Goal: Task Accomplishment & Management: Manage account settings

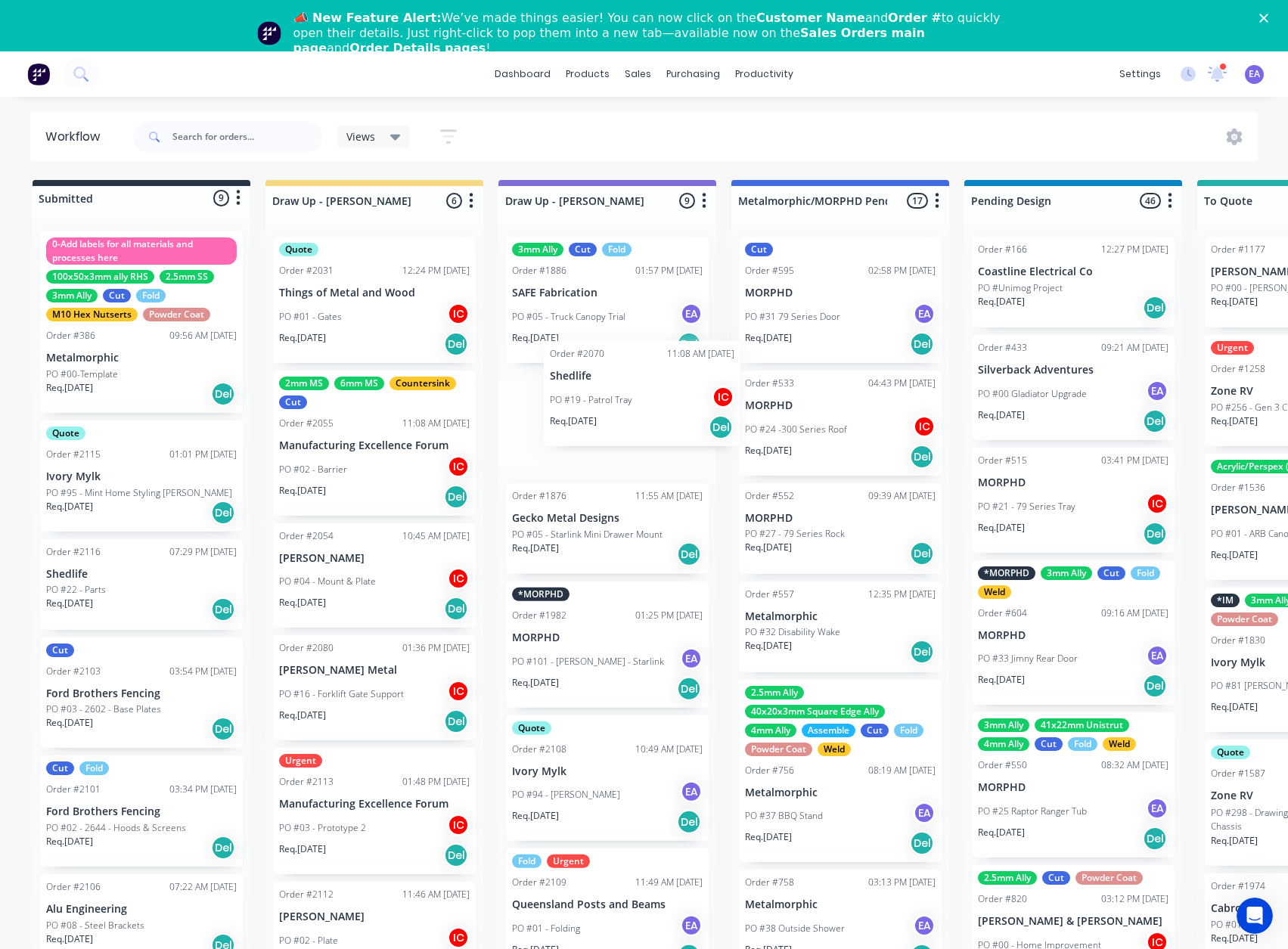
drag, startPoint x: 120, startPoint y: 496, endPoint x: 628, endPoint y: 417, distance: 514.1
click at [617, 421] on div "PO #19 - Patrol Tray IC" at bounding box center [608, 429] width 190 height 29
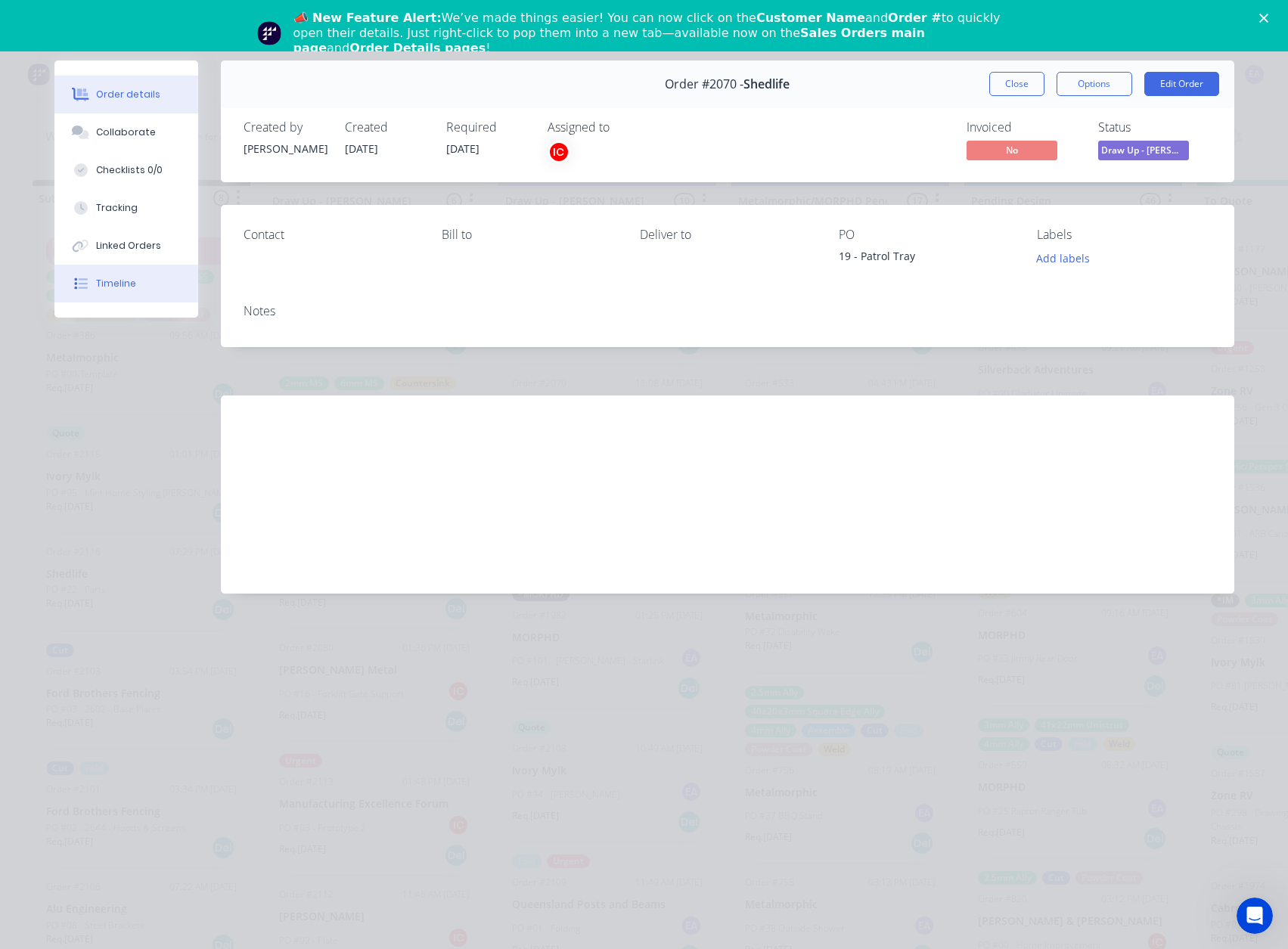
click at [121, 286] on div "Timeline" at bounding box center [116, 284] width 40 height 14
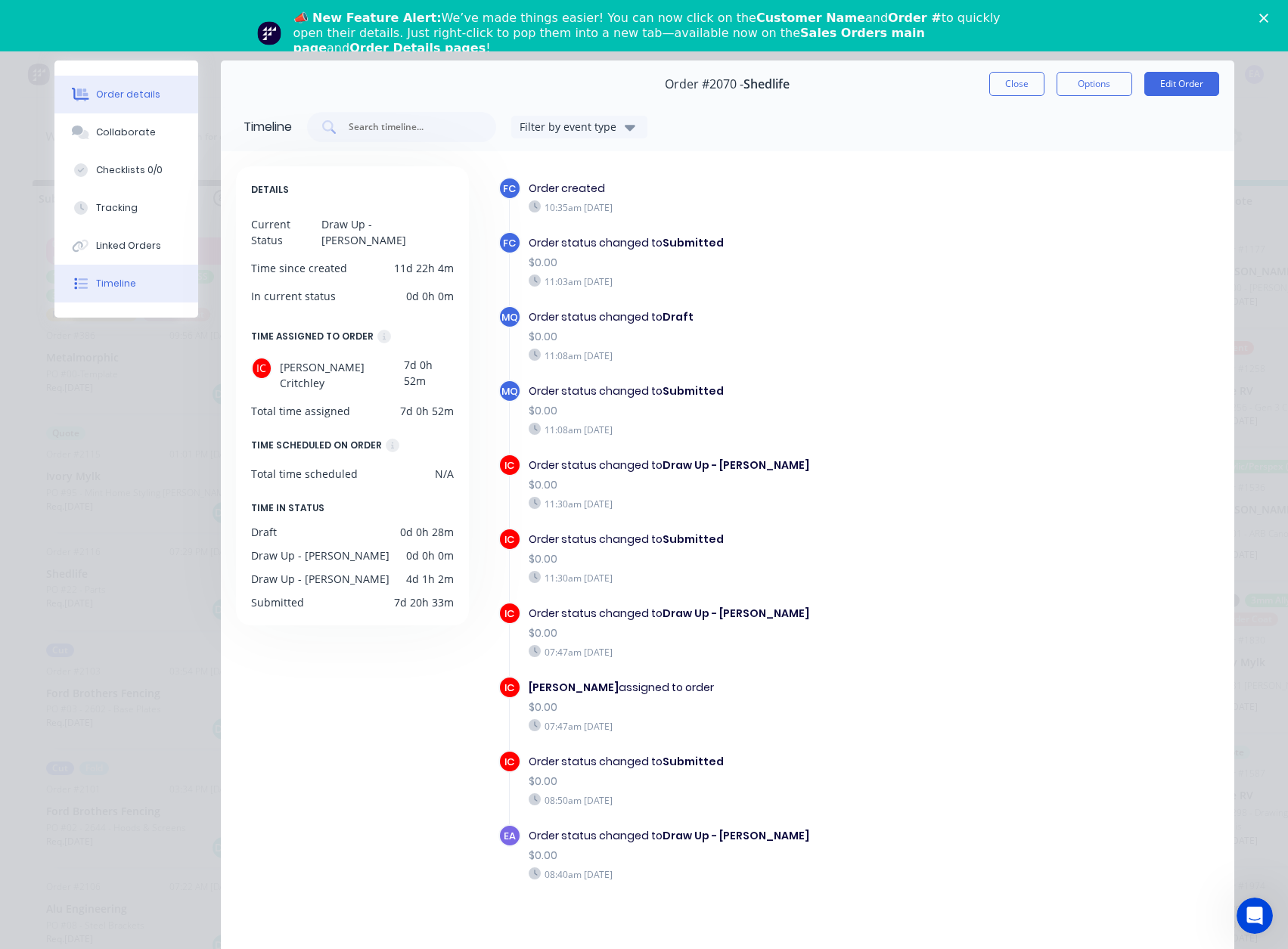
click at [133, 100] on div "Order details" at bounding box center [128, 94] width 64 height 14
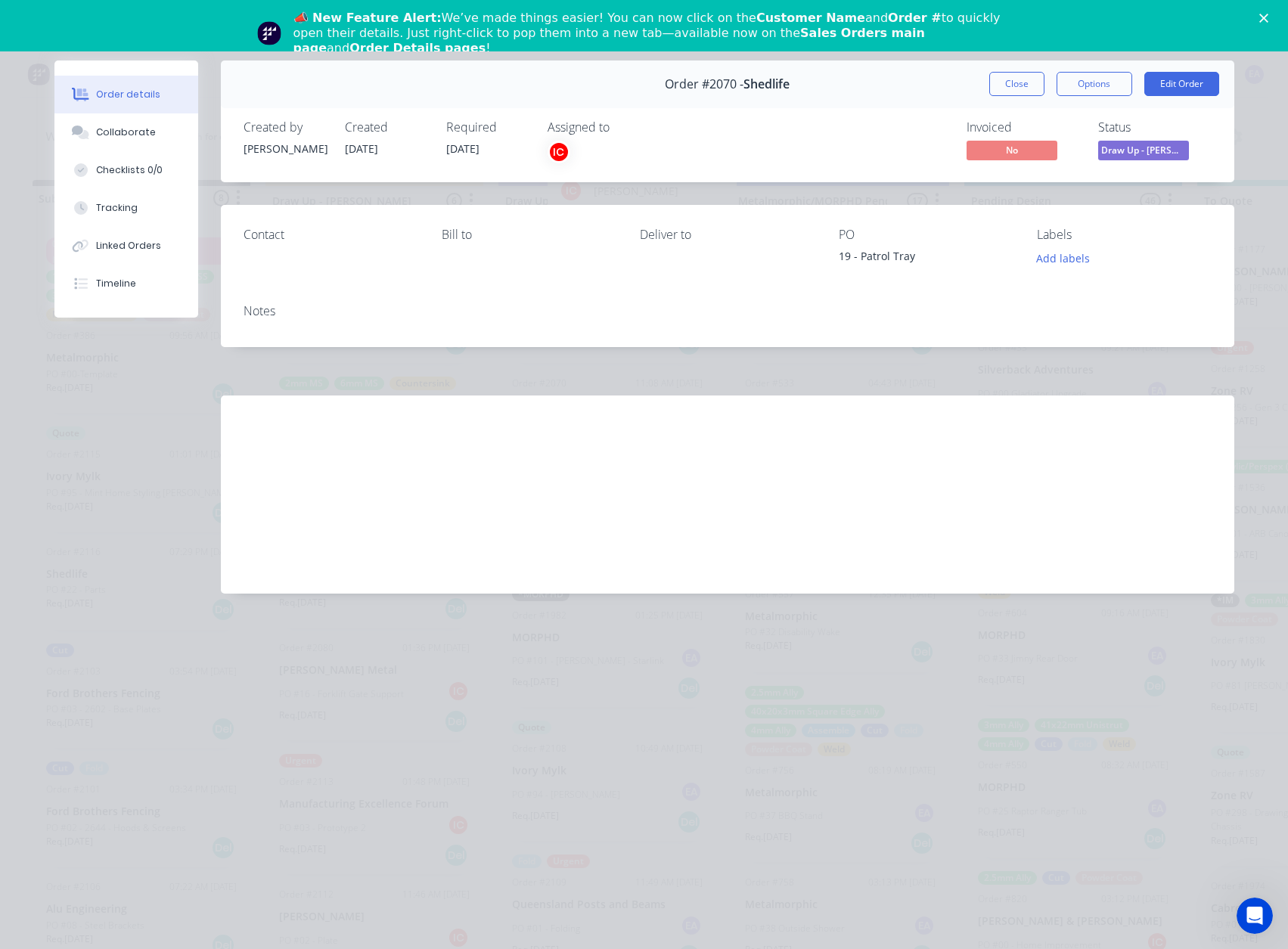
click at [556, 150] on div "IC" at bounding box center [559, 152] width 22 height 22
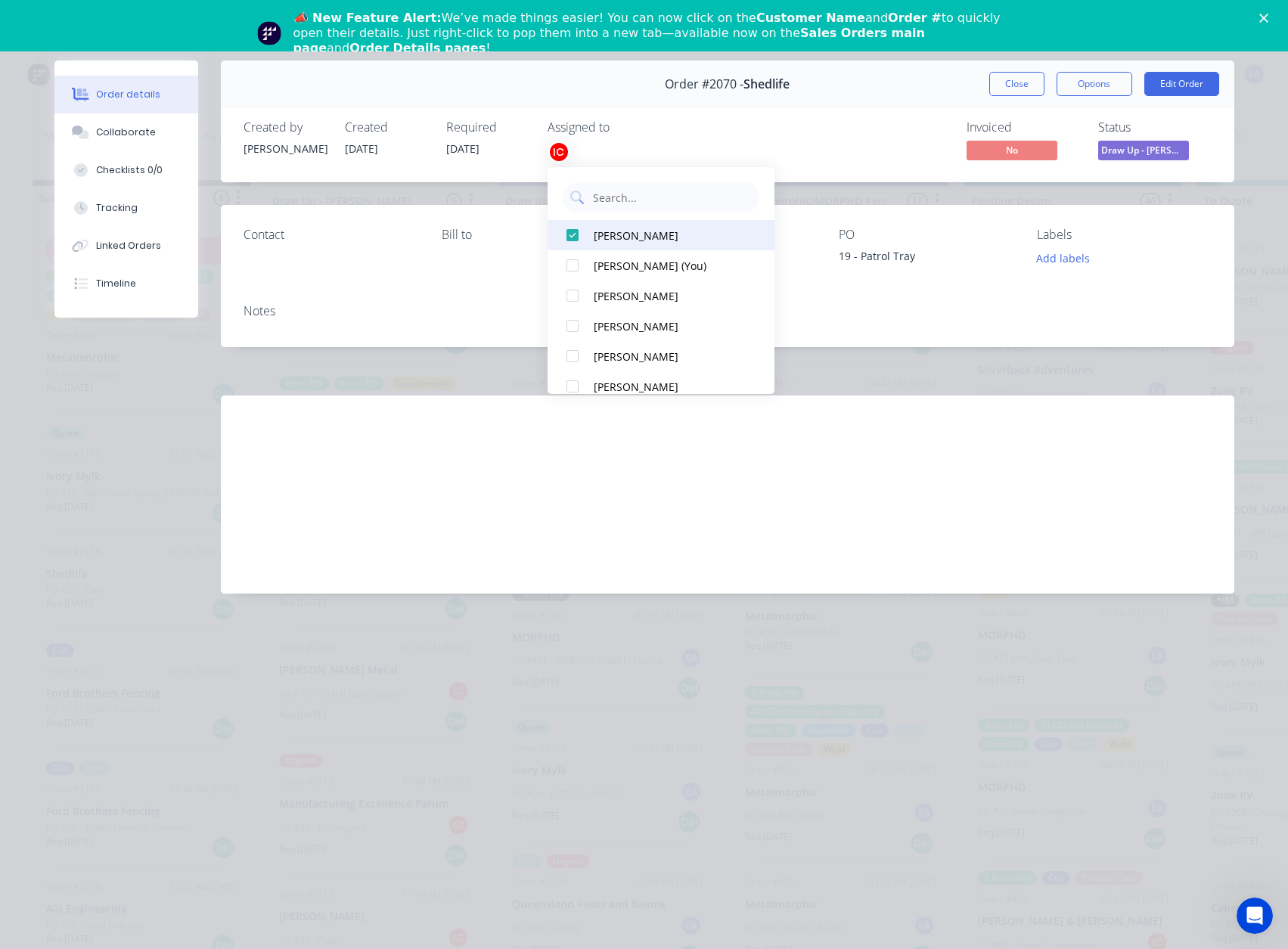
click at [573, 228] on div at bounding box center [572, 235] width 30 height 30
click at [612, 239] on div "[PERSON_NAME] (You)" at bounding box center [669, 235] width 151 height 16
click at [1007, 89] on button "Close" at bounding box center [1016, 84] width 55 height 24
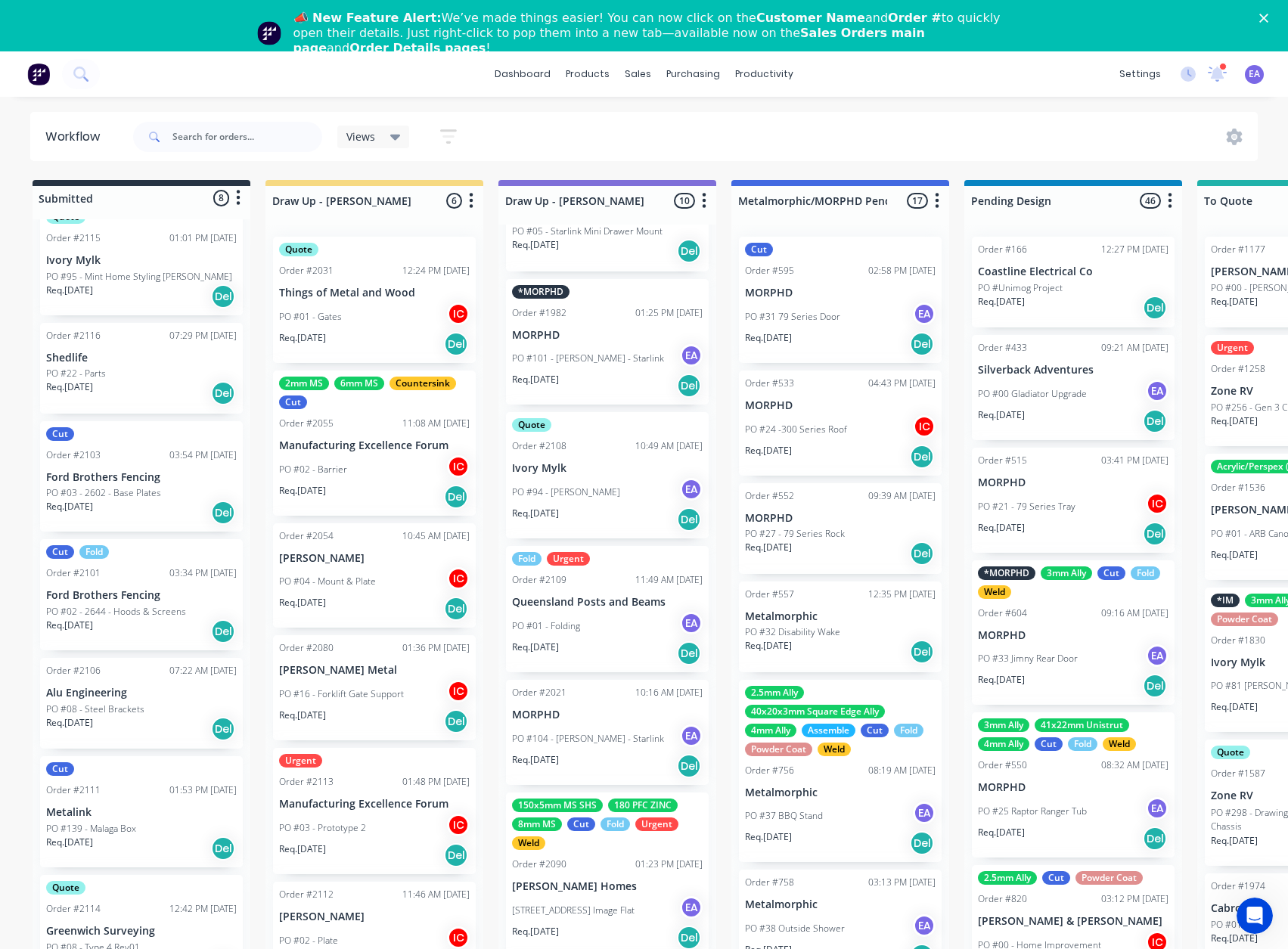
scroll to position [54, 0]
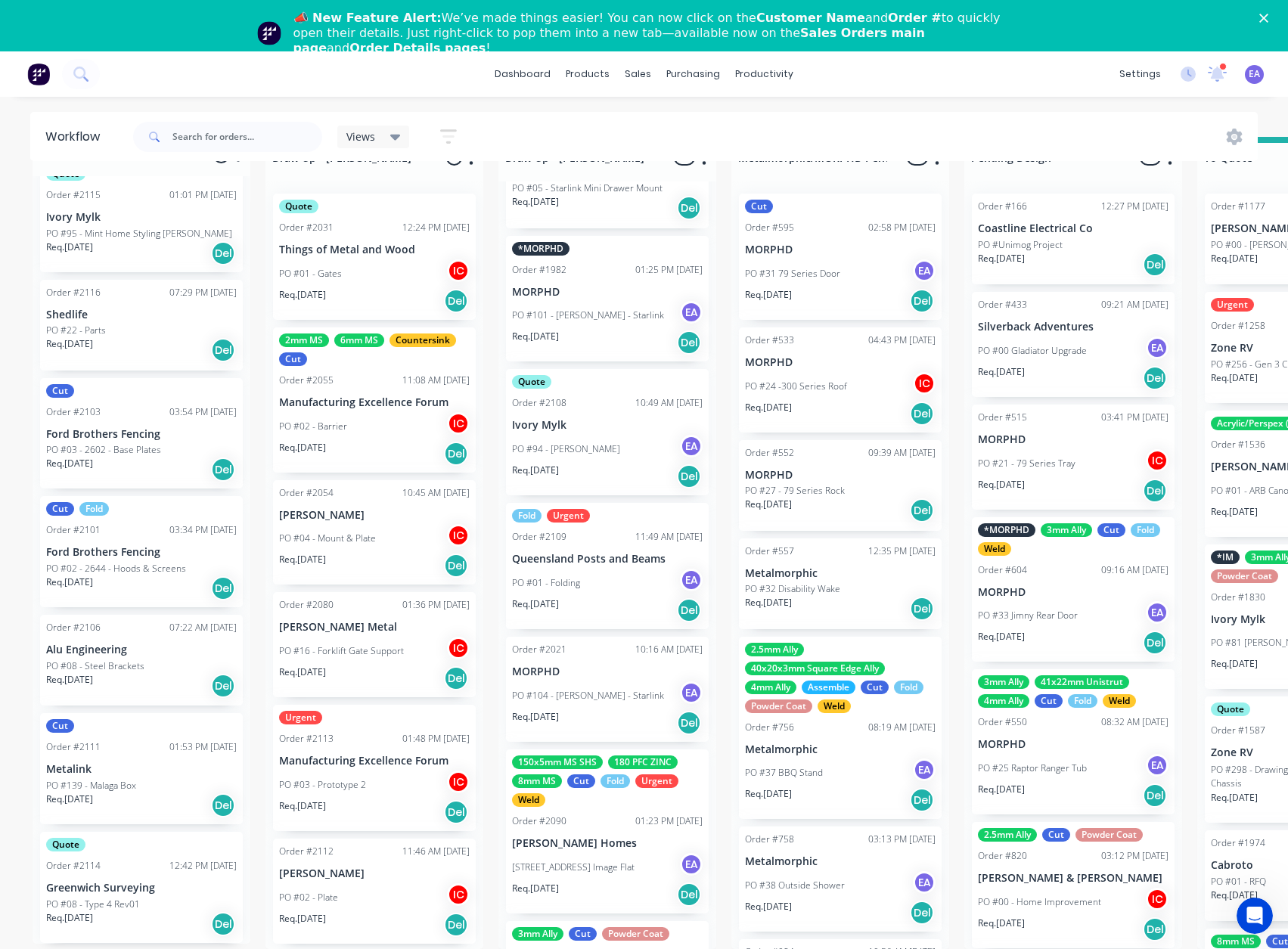
click at [119, 779] on p "PO #139 - Malaga Box" at bounding box center [91, 786] width 90 height 14
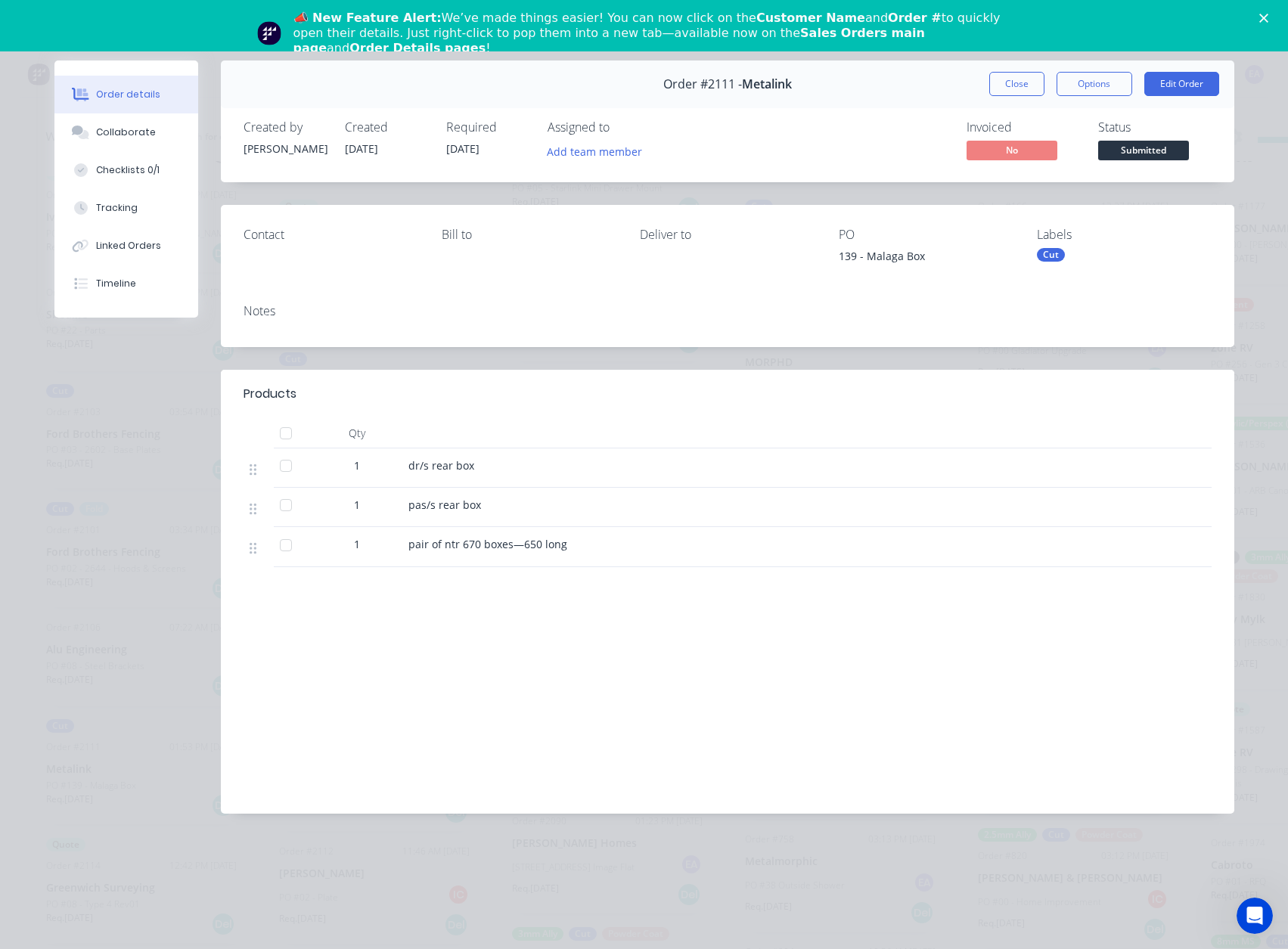
drag, startPoint x: 1022, startPoint y: 89, endPoint x: 228, endPoint y: 681, distance: 990.4
click at [1022, 89] on button "Close" at bounding box center [1016, 84] width 55 height 24
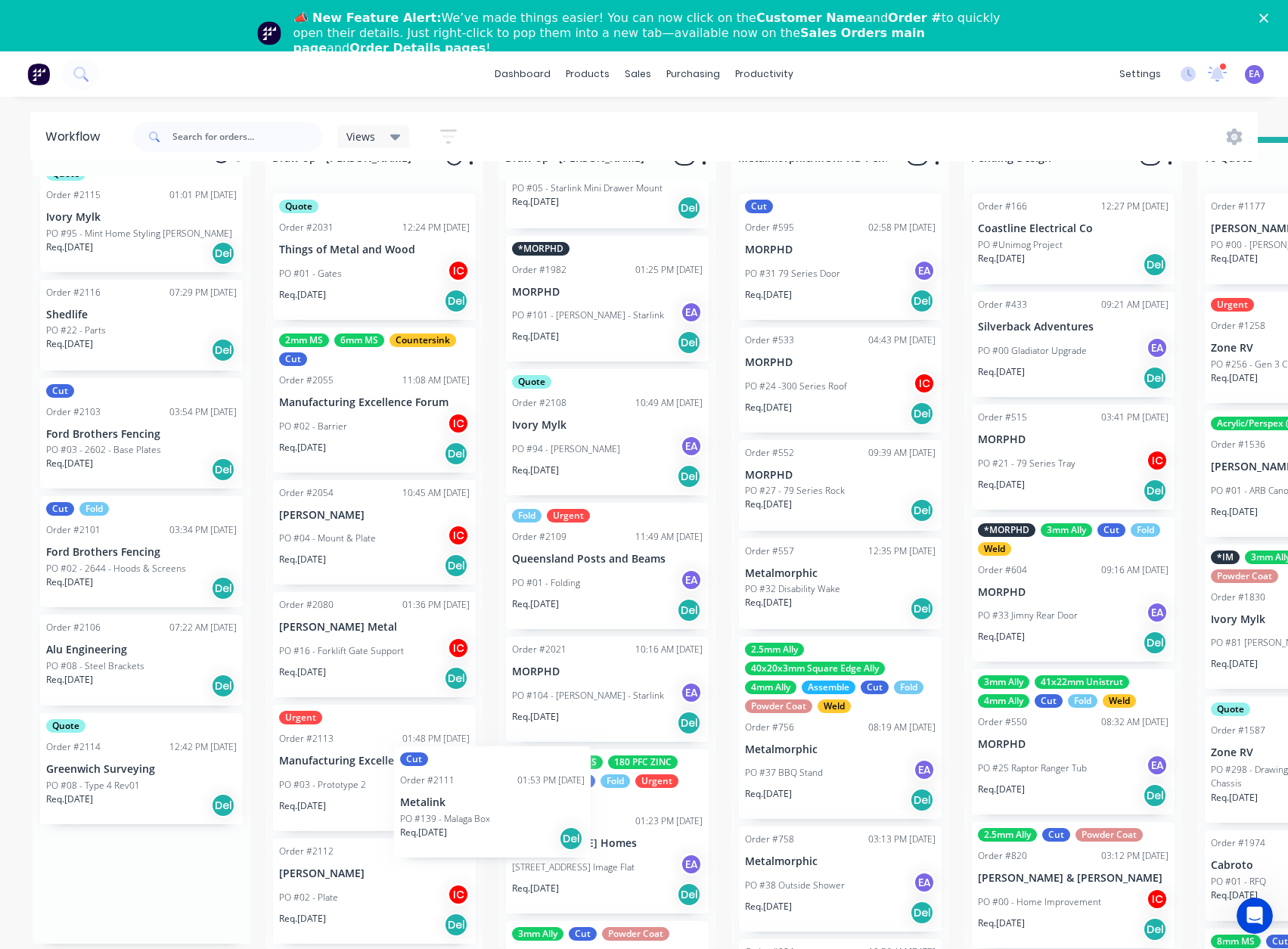
scroll to position [3, 0]
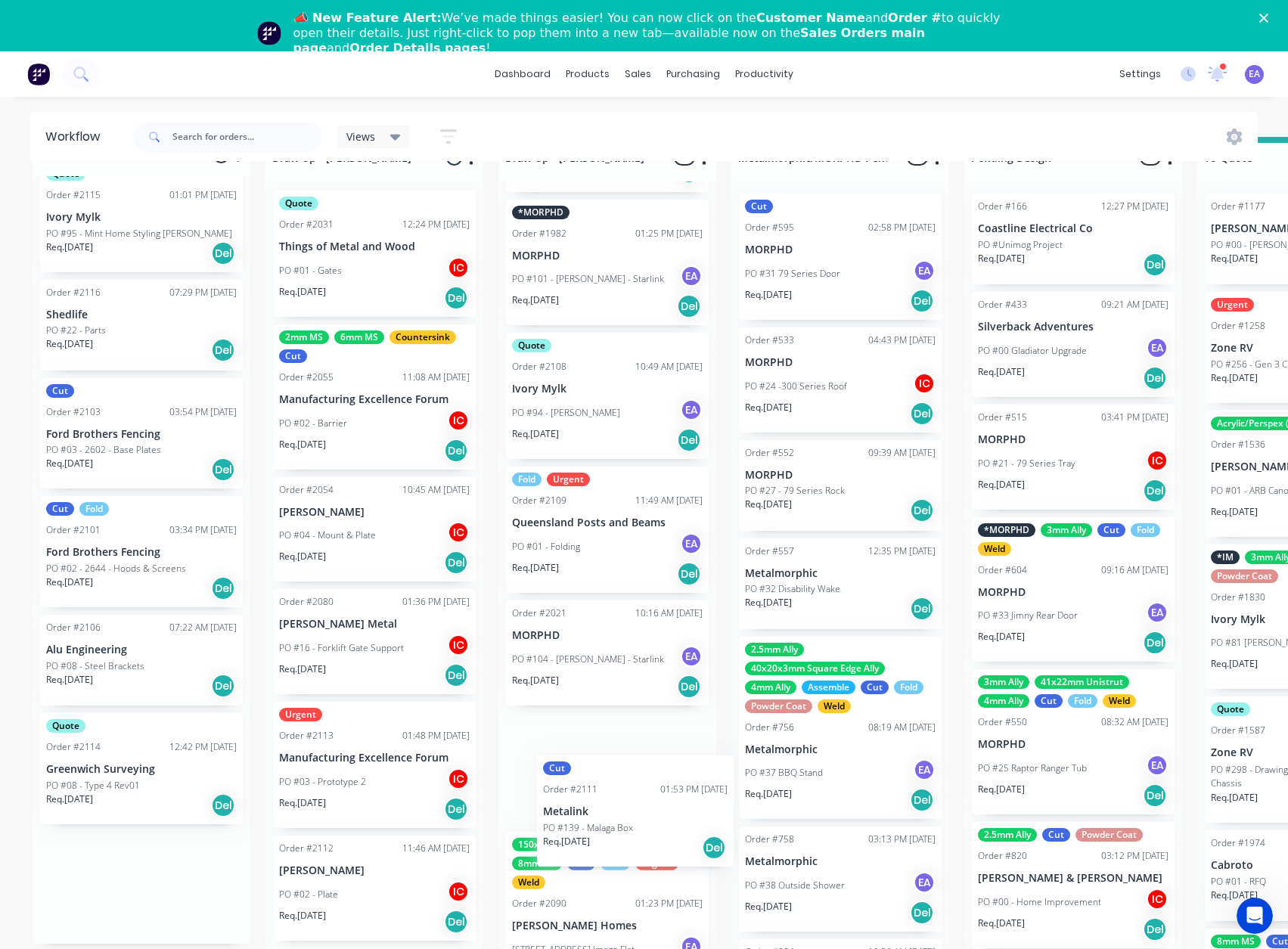
drag, startPoint x: 90, startPoint y: 754, endPoint x: 594, endPoint y: 809, distance: 507.0
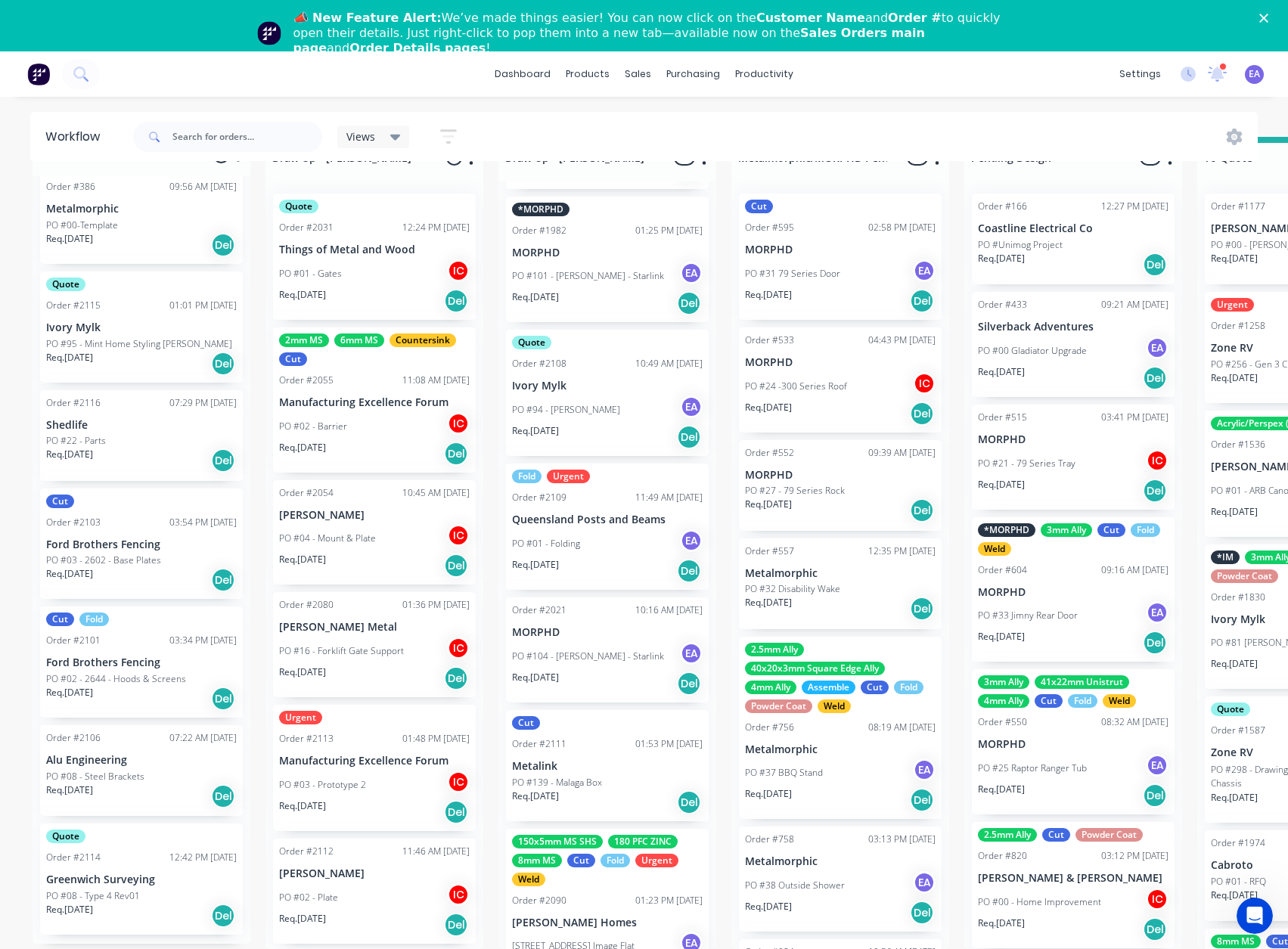
scroll to position [98, 0]
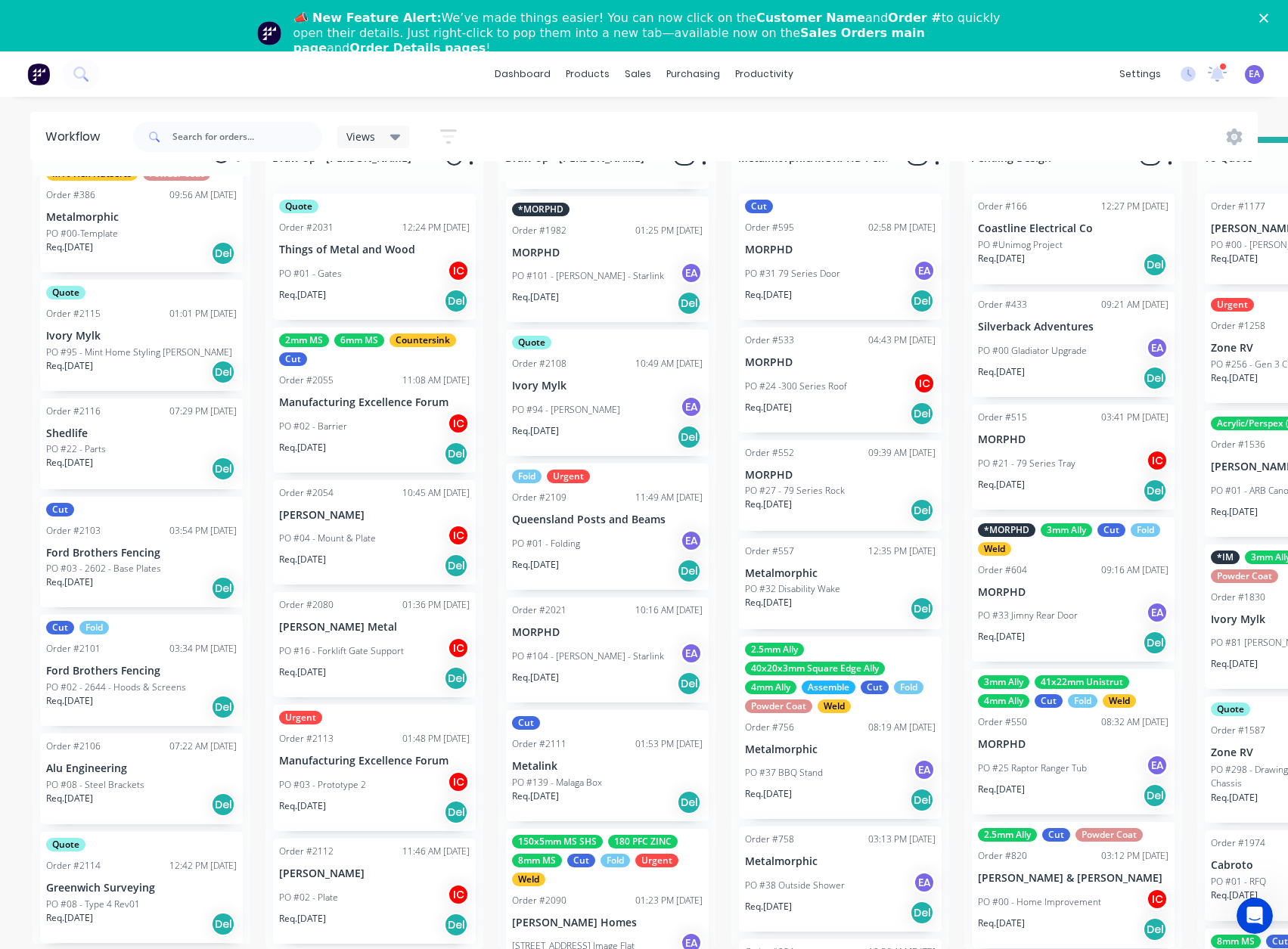
click at [144, 882] on p "Greenwich Surveying" at bounding box center [141, 888] width 190 height 13
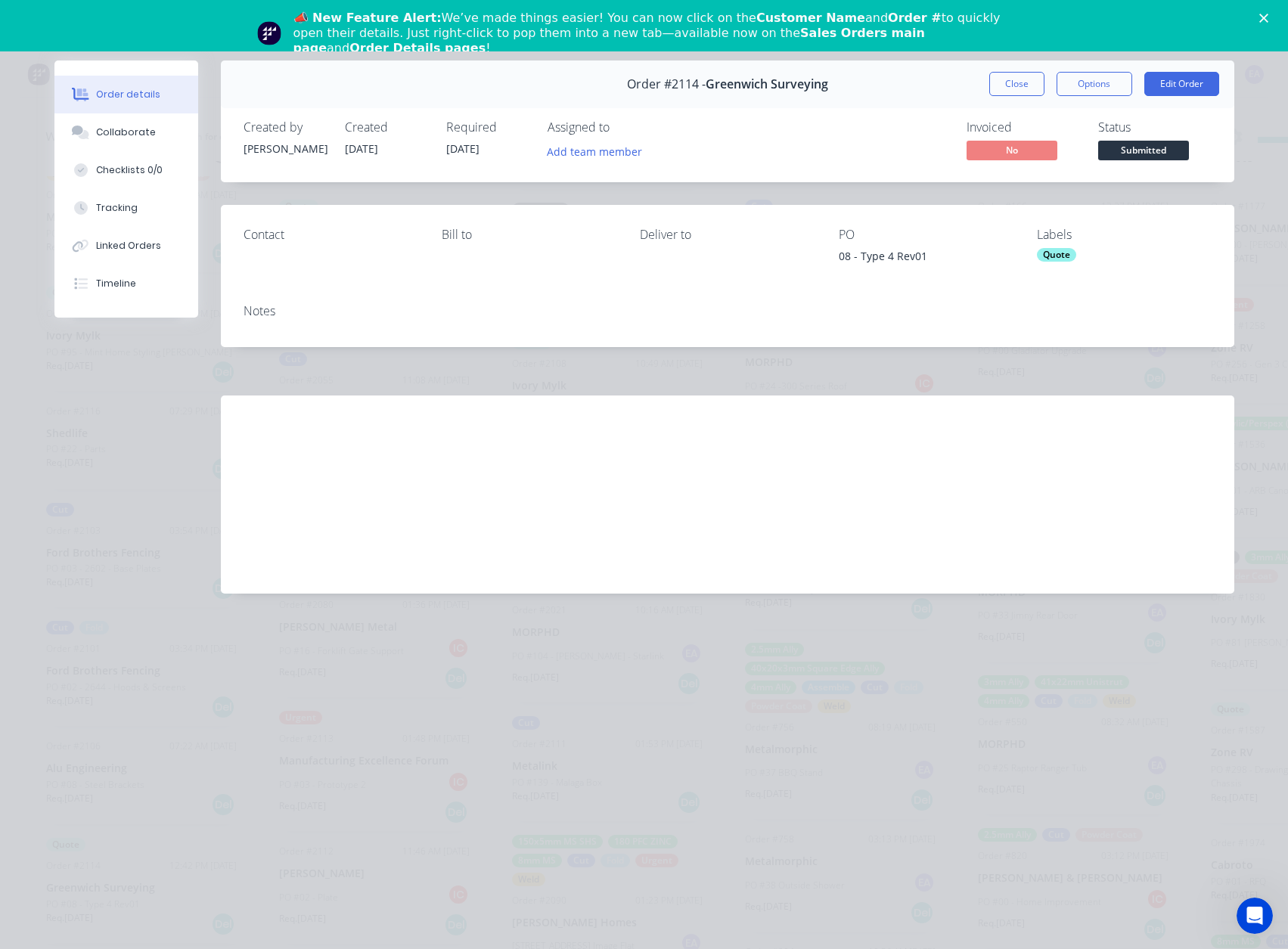
click at [1029, 91] on button "Close" at bounding box center [1016, 84] width 55 height 24
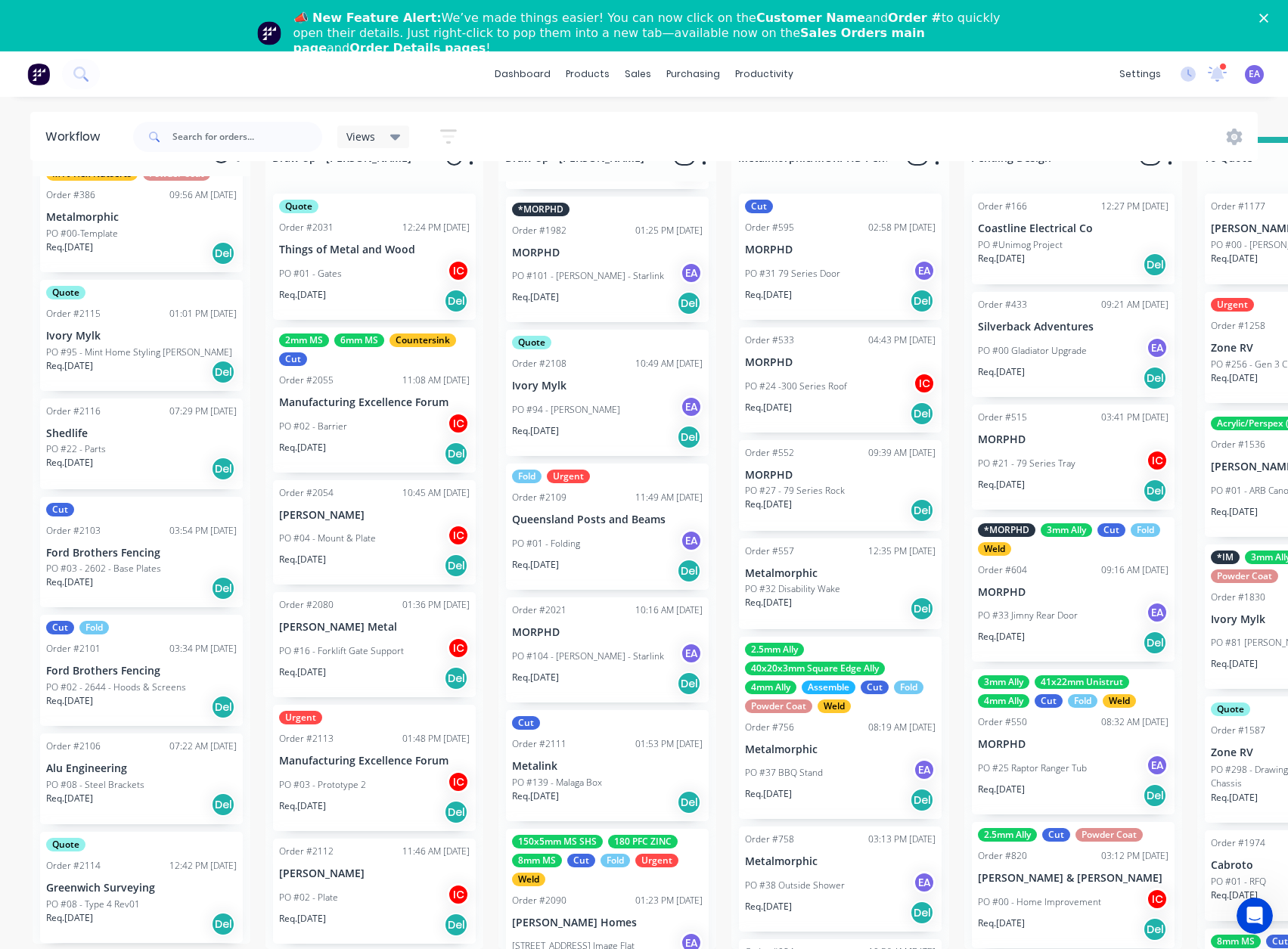
click at [160, 680] on p "PO #02 - 2644 - Hoods & Screens" at bounding box center [116, 687] width 140 height 14
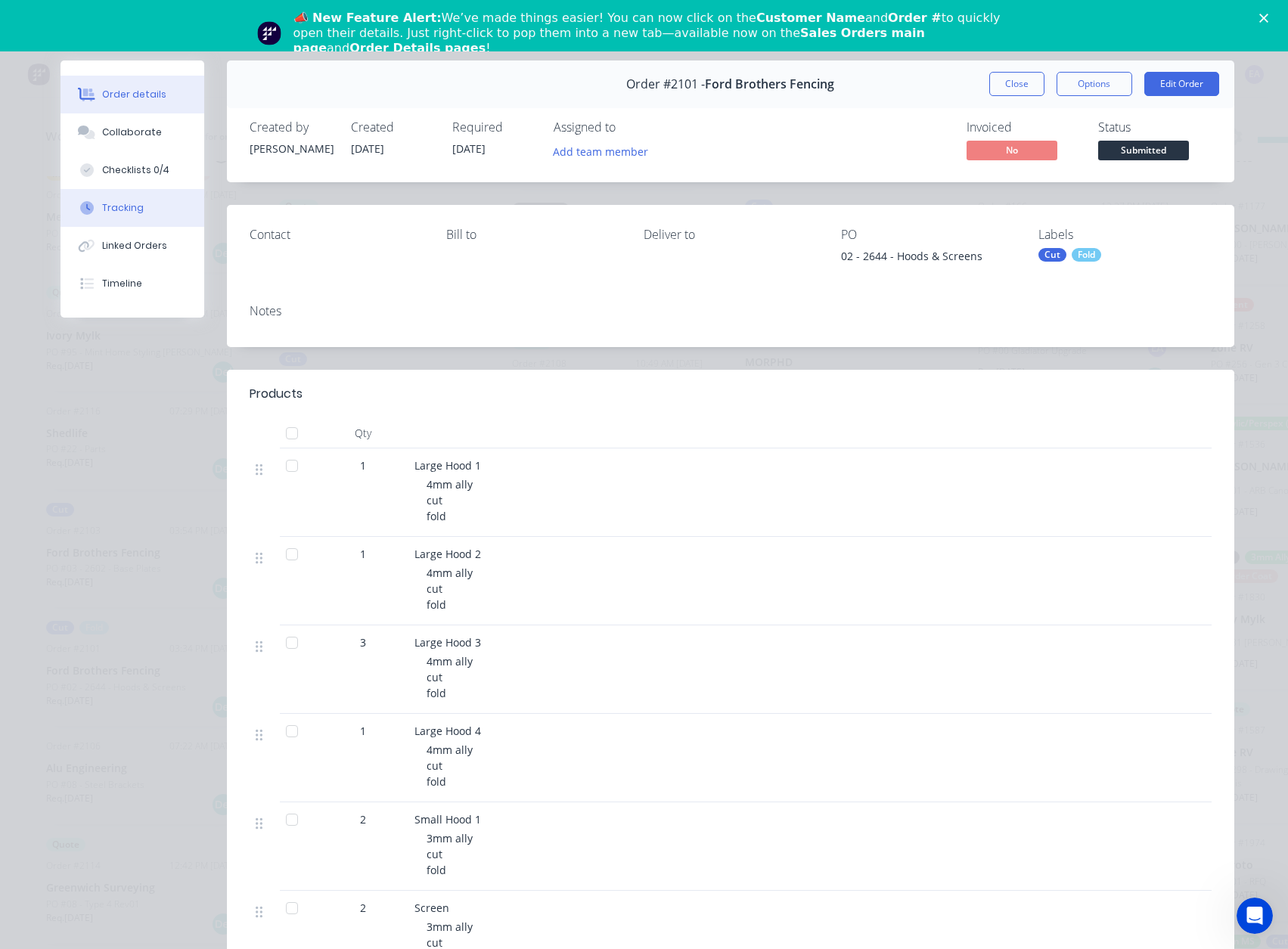
drag, startPoint x: 111, startPoint y: 277, endPoint x: 110, endPoint y: 189, distance: 88.0
click at [110, 277] on div "Timeline" at bounding box center [121, 284] width 40 height 14
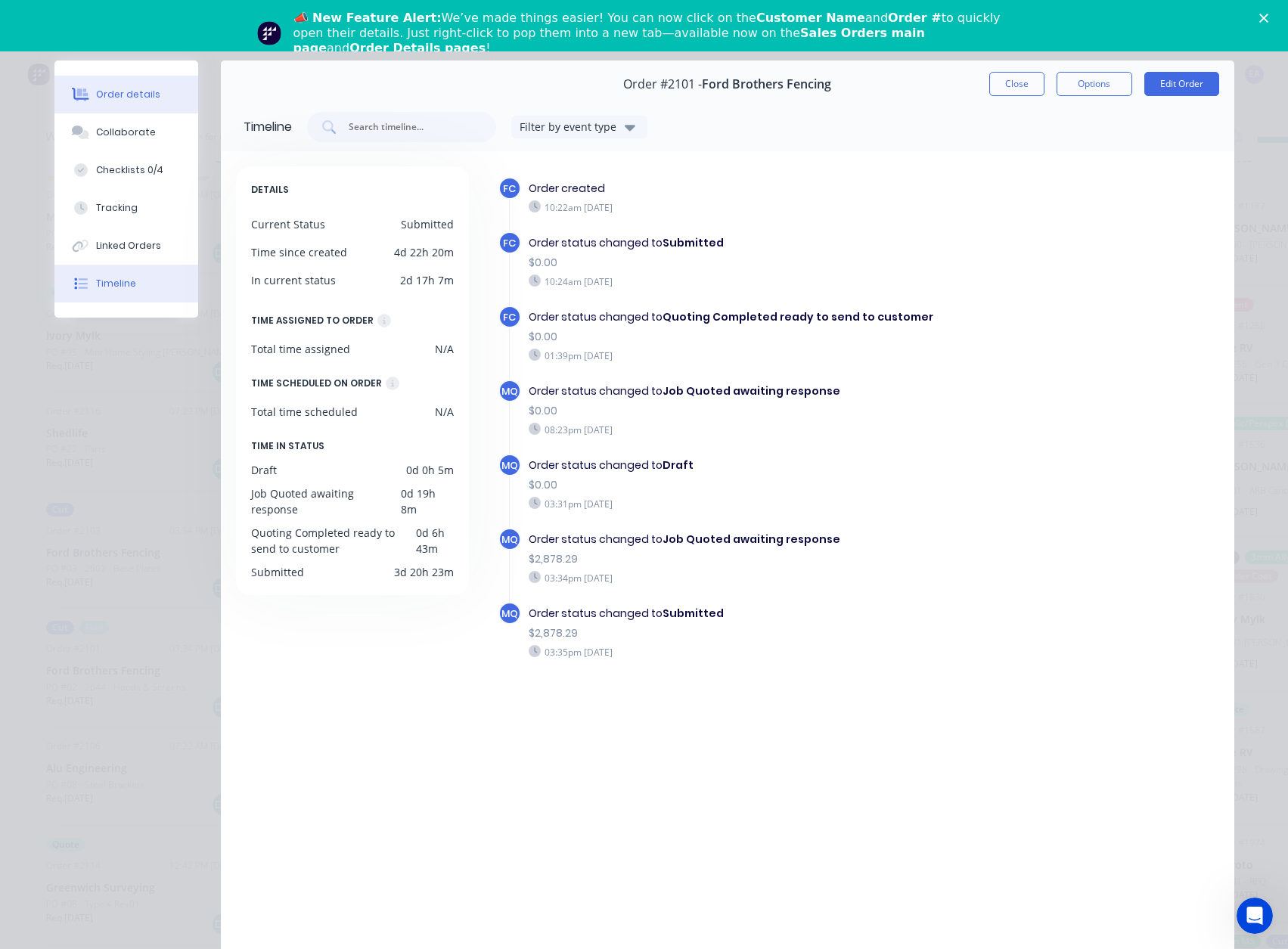
click at [132, 97] on div "Order details" at bounding box center [128, 94] width 64 height 14
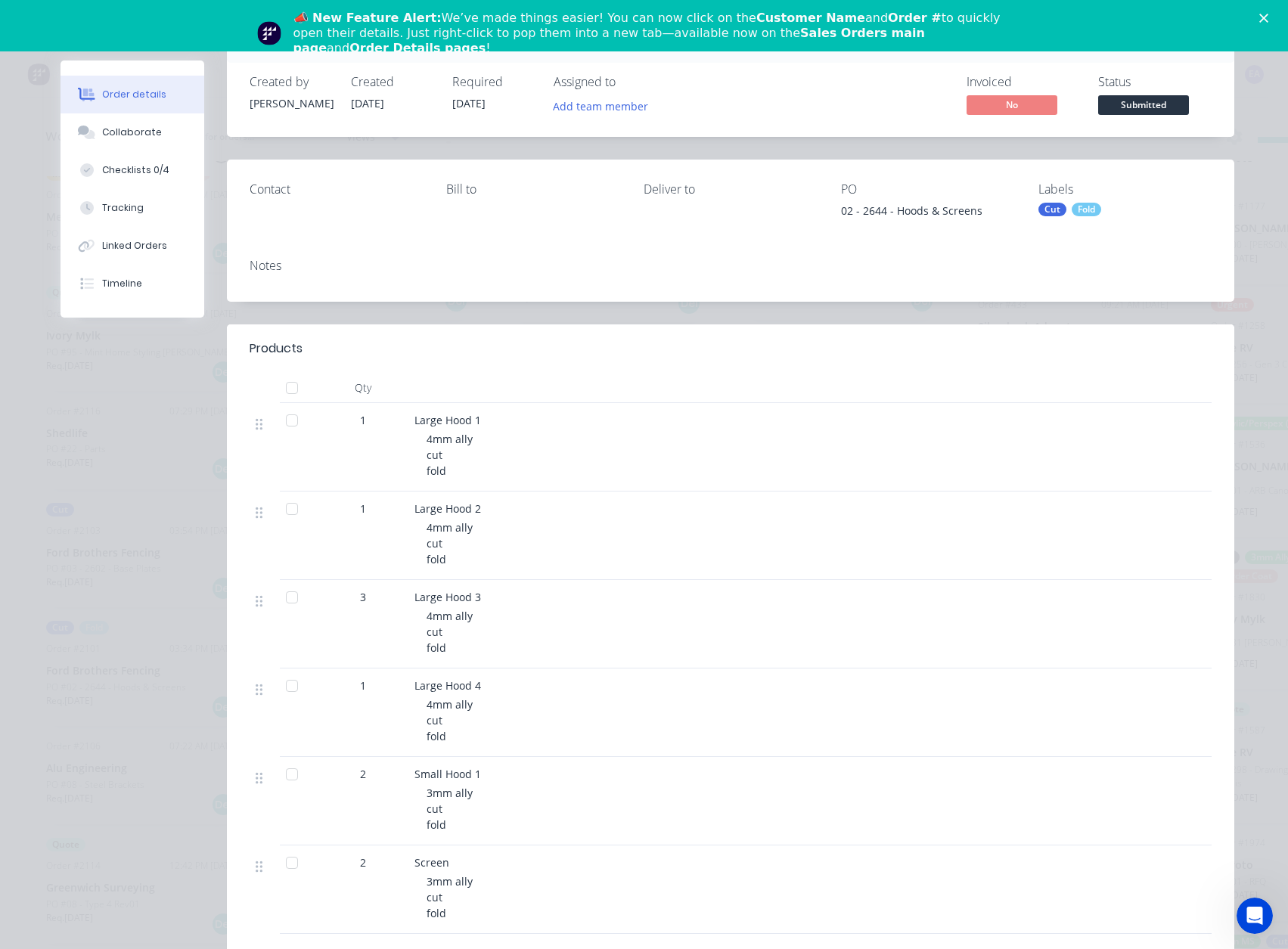
scroll to position [45, 0]
click at [144, 136] on div "Collaborate" at bounding box center [132, 133] width 60 height 14
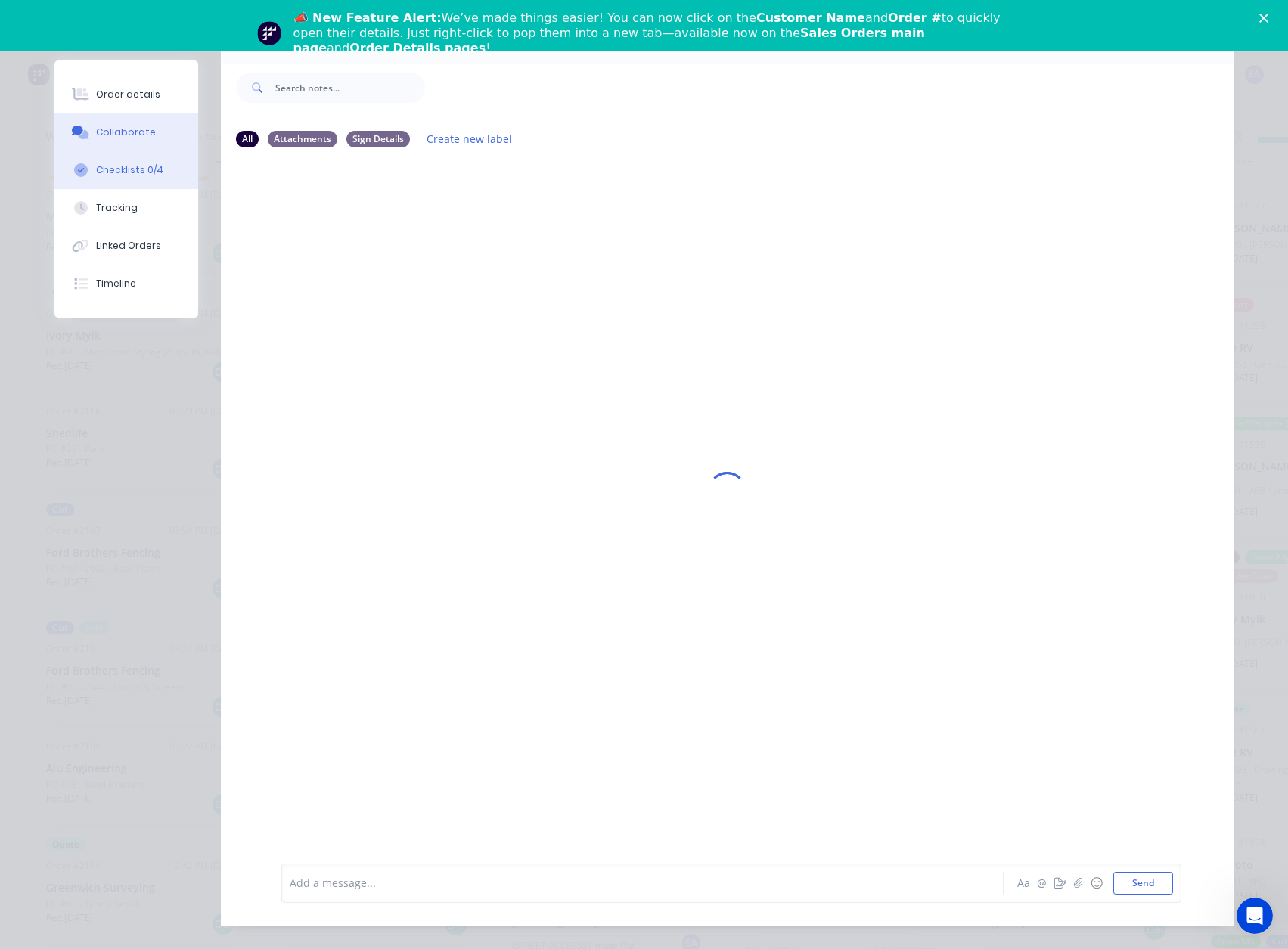
scroll to position [0, 0]
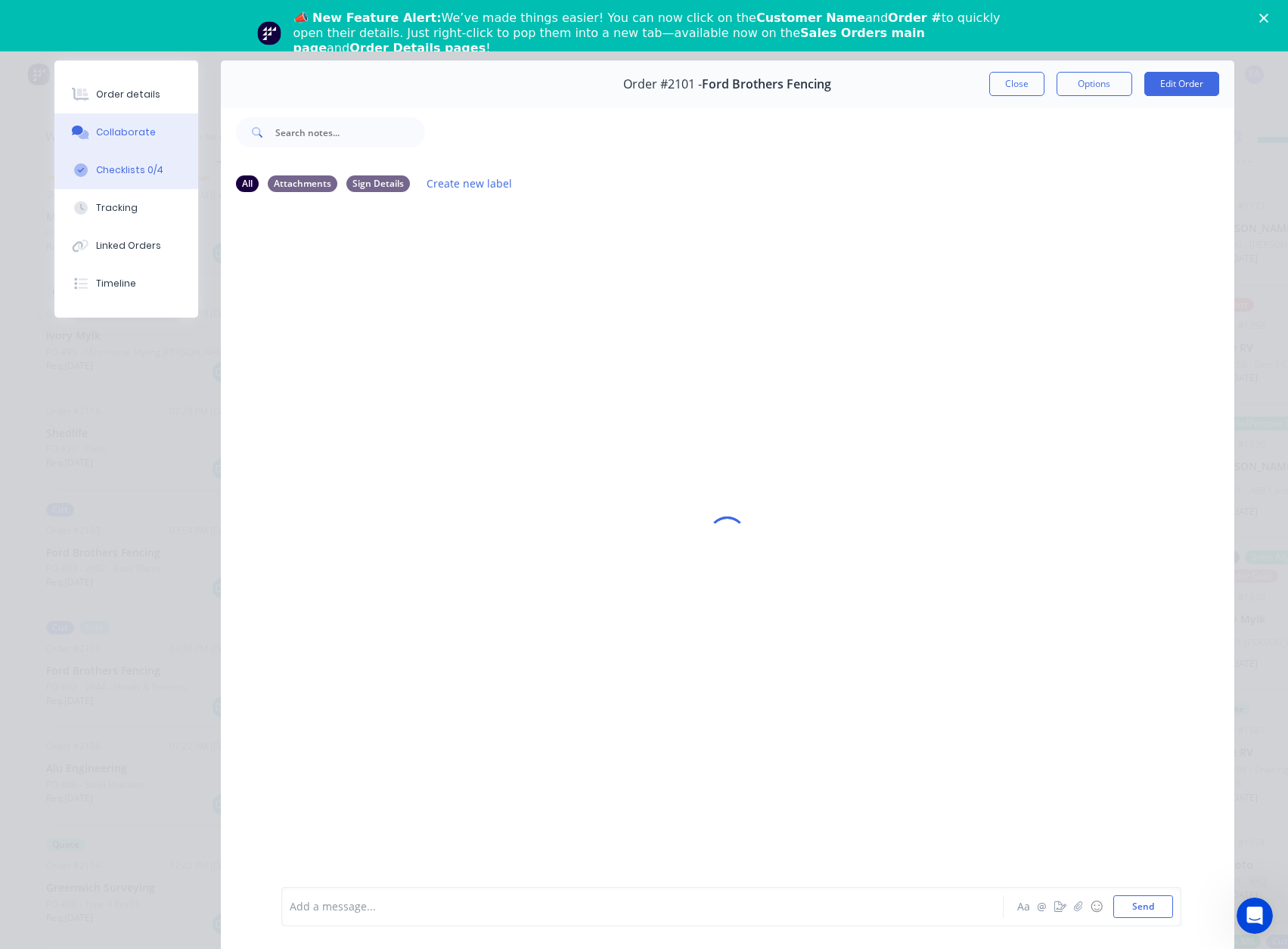
click at [130, 176] on div "Checklists 0/4" at bounding box center [130, 170] width 67 height 14
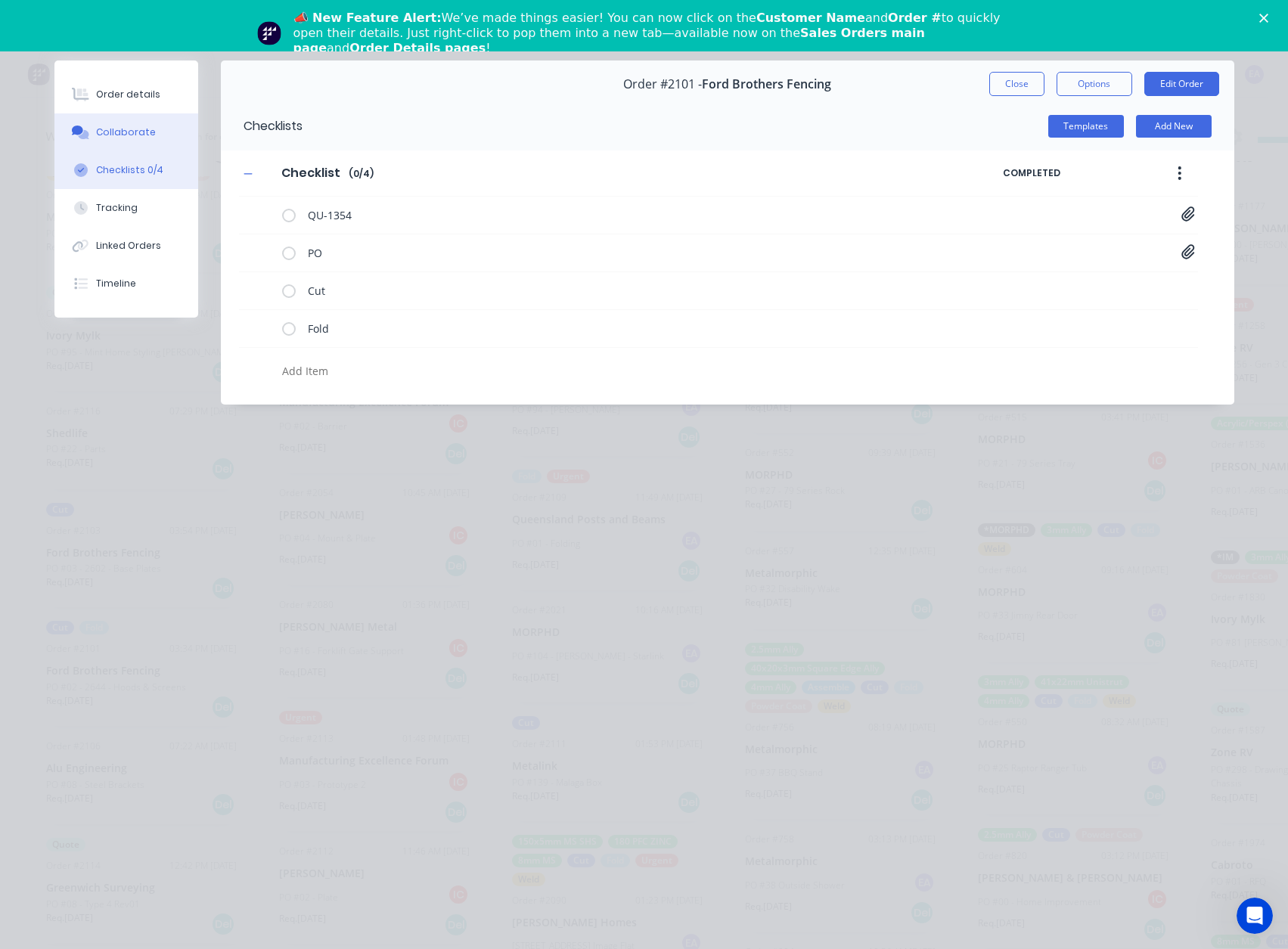
click at [129, 146] on button "Collaborate" at bounding box center [126, 133] width 144 height 38
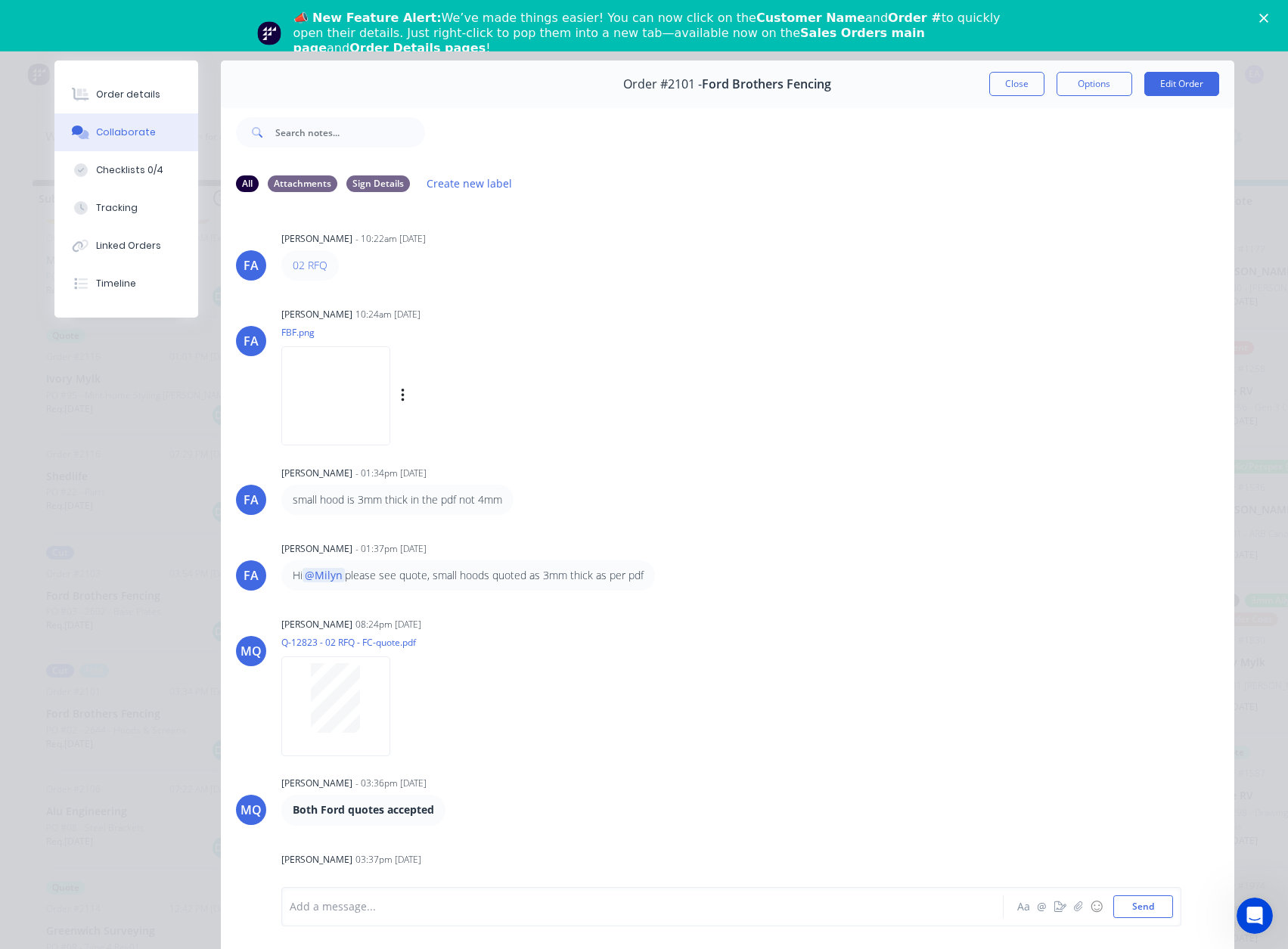
click at [361, 405] on img at bounding box center [335, 396] width 109 height 99
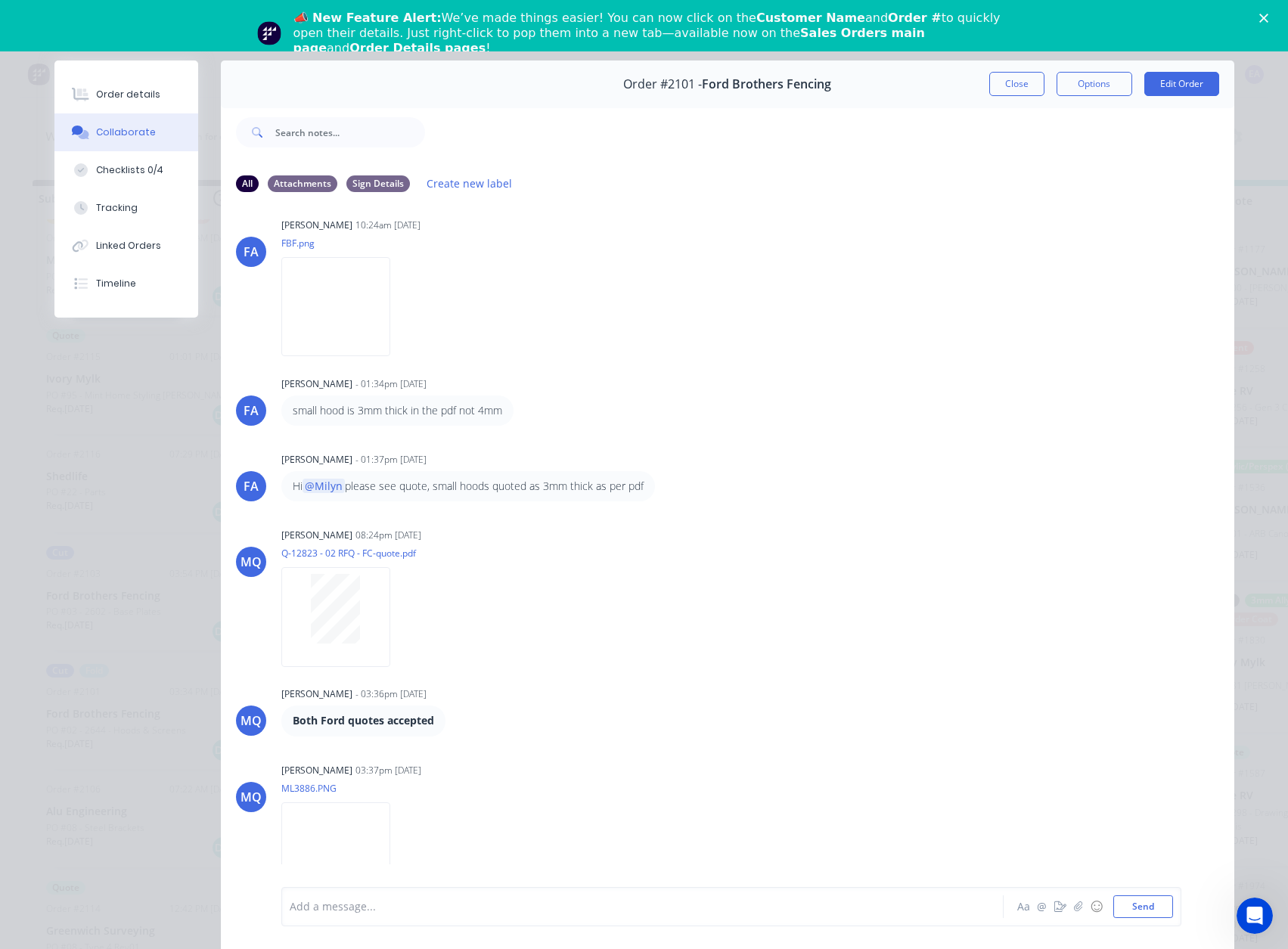
scroll to position [102, 0]
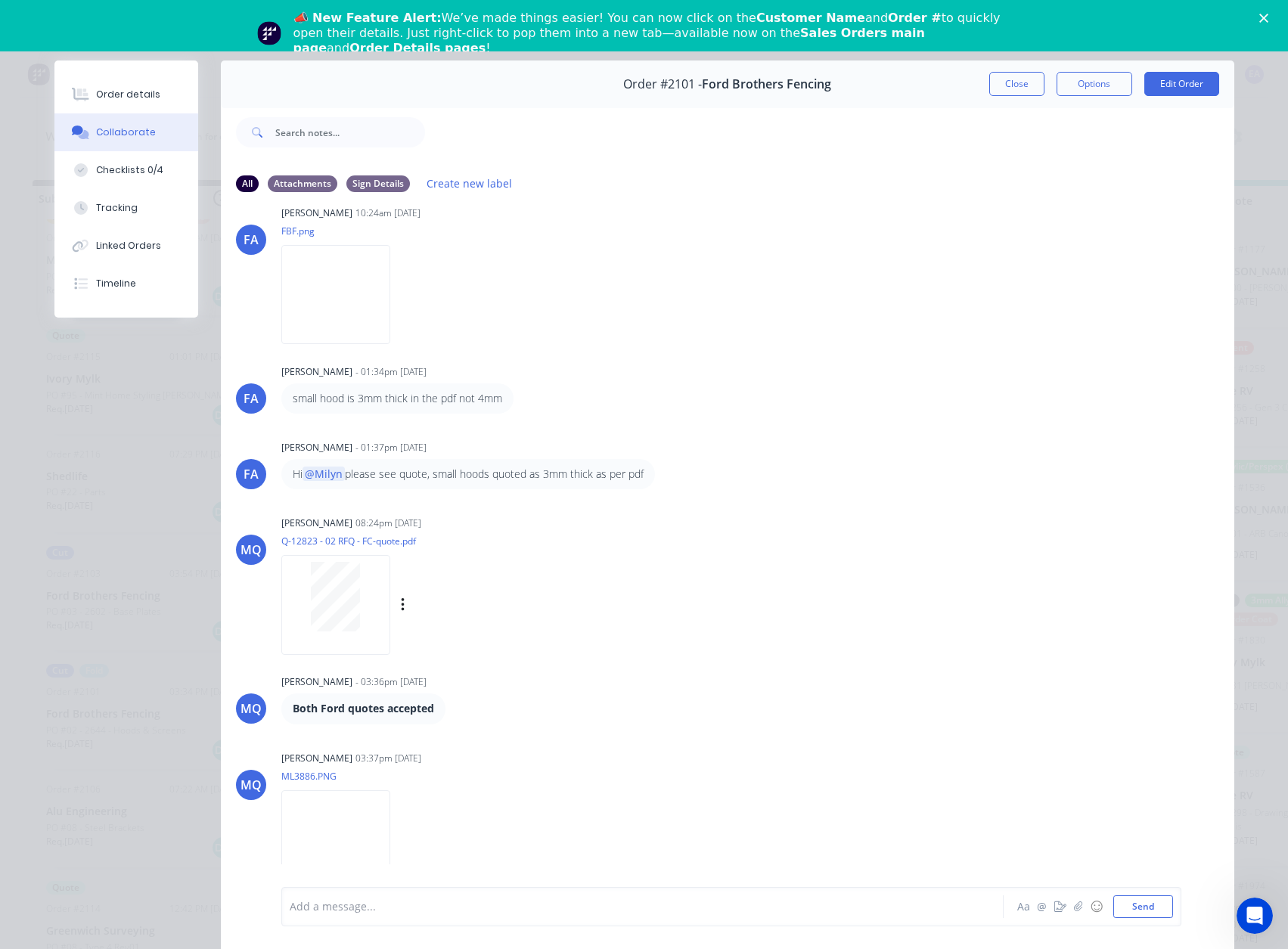
click at [355, 602] on div at bounding box center [336, 596] width 95 height 70
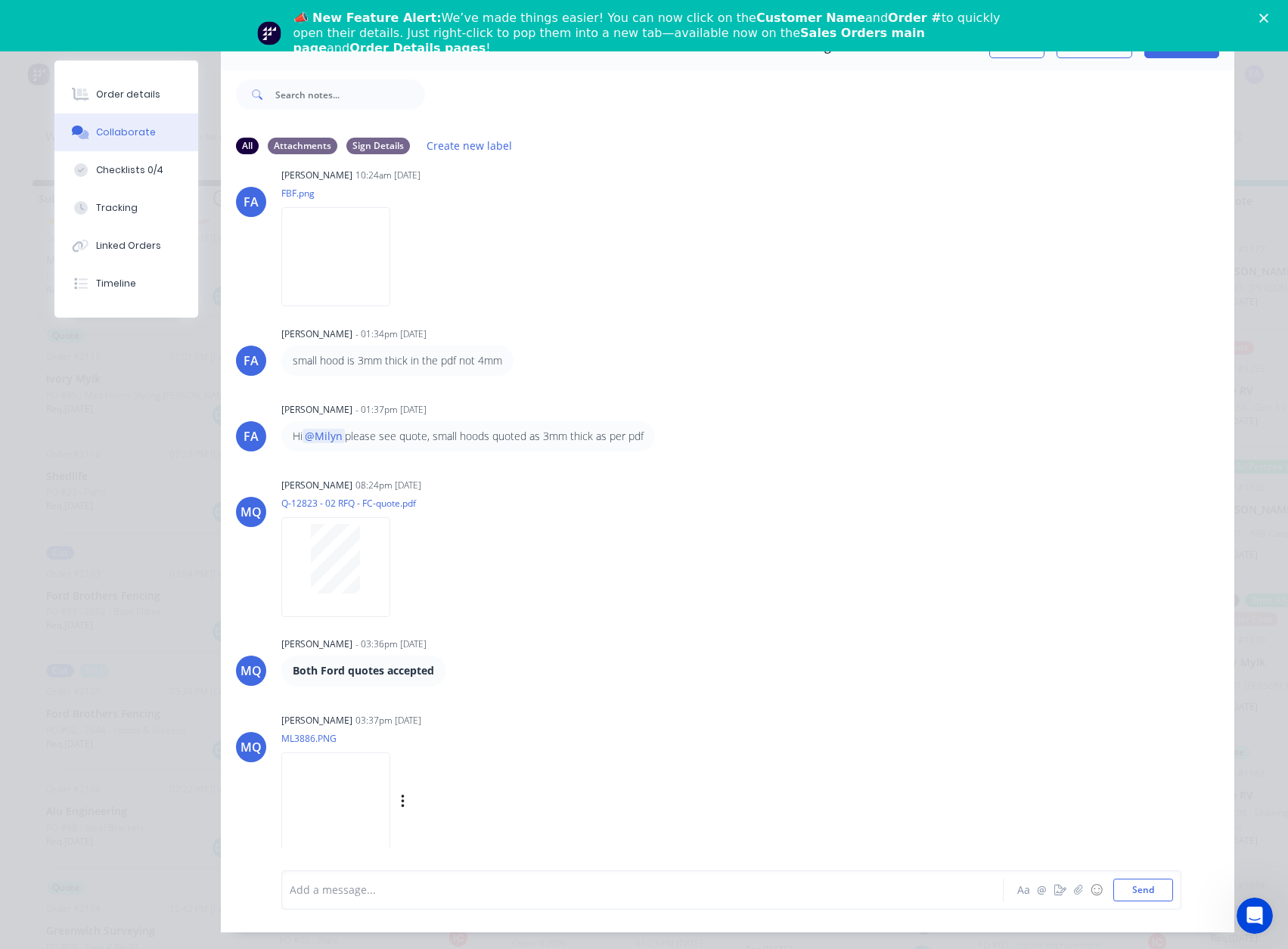
scroll to position [80, 0]
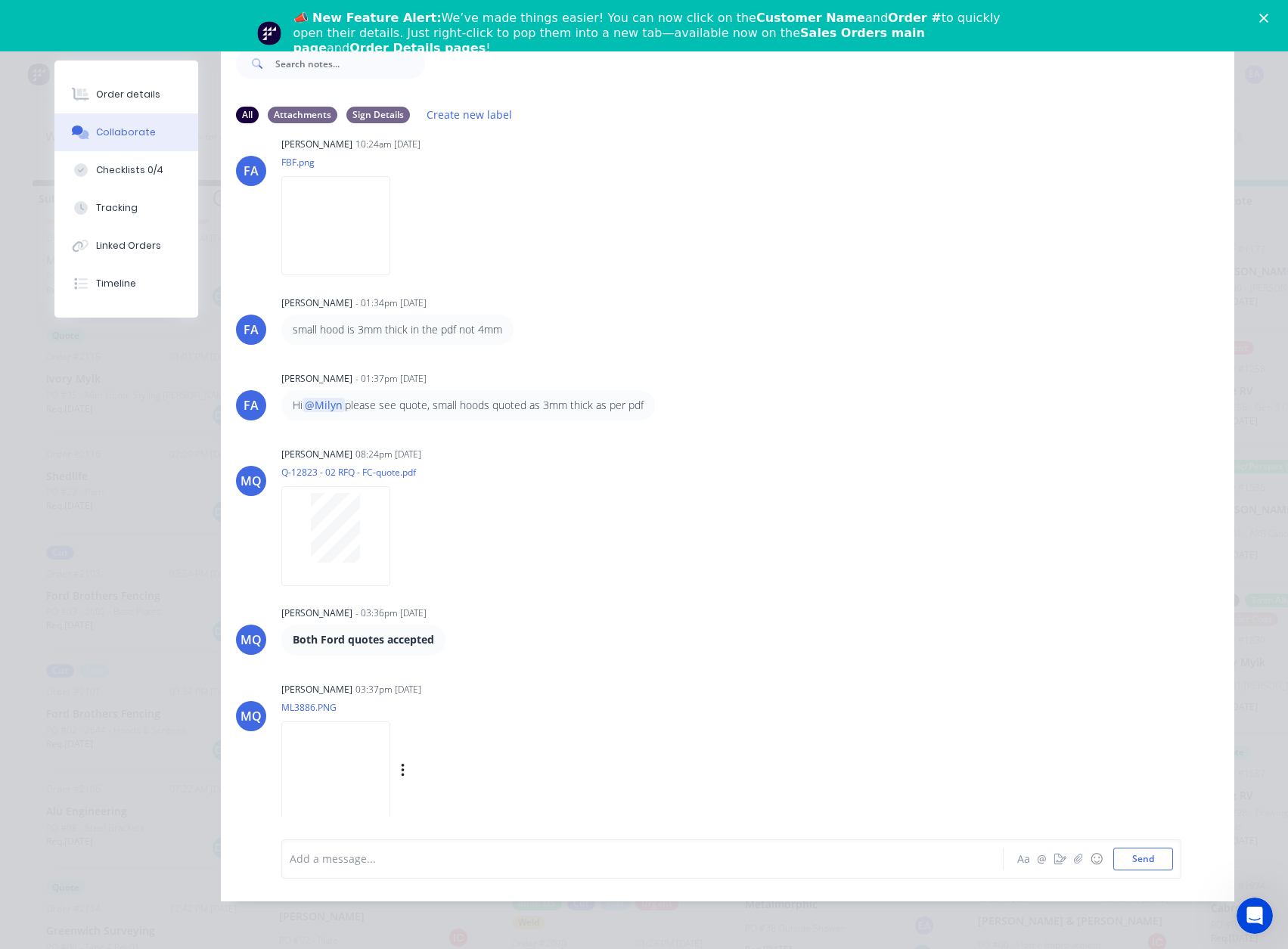
click at [357, 733] on img at bounding box center [335, 771] width 109 height 99
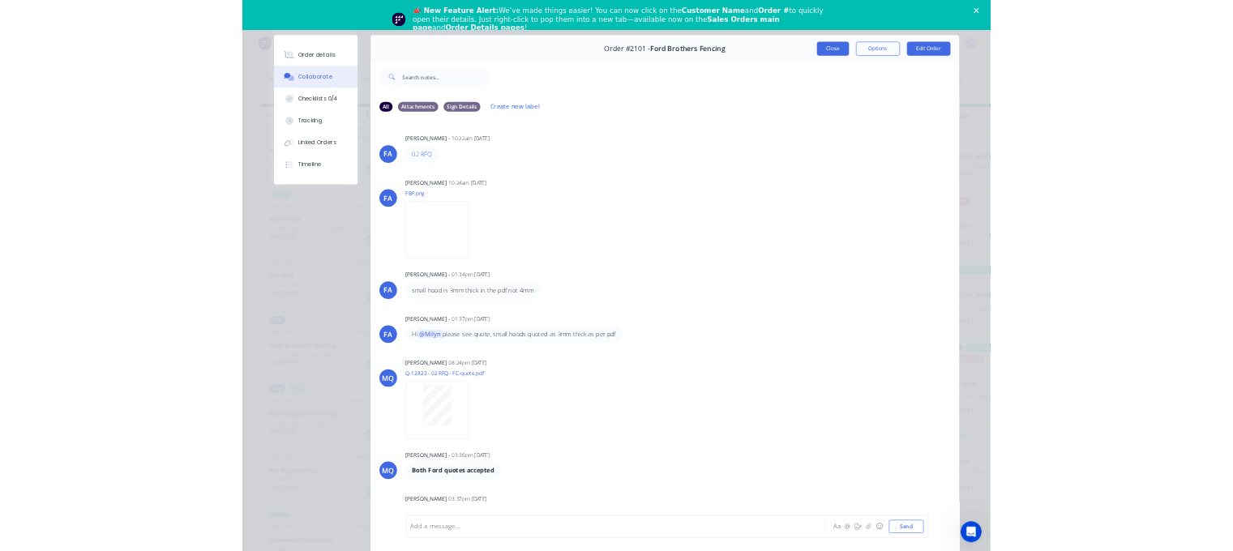
scroll to position [0, 0]
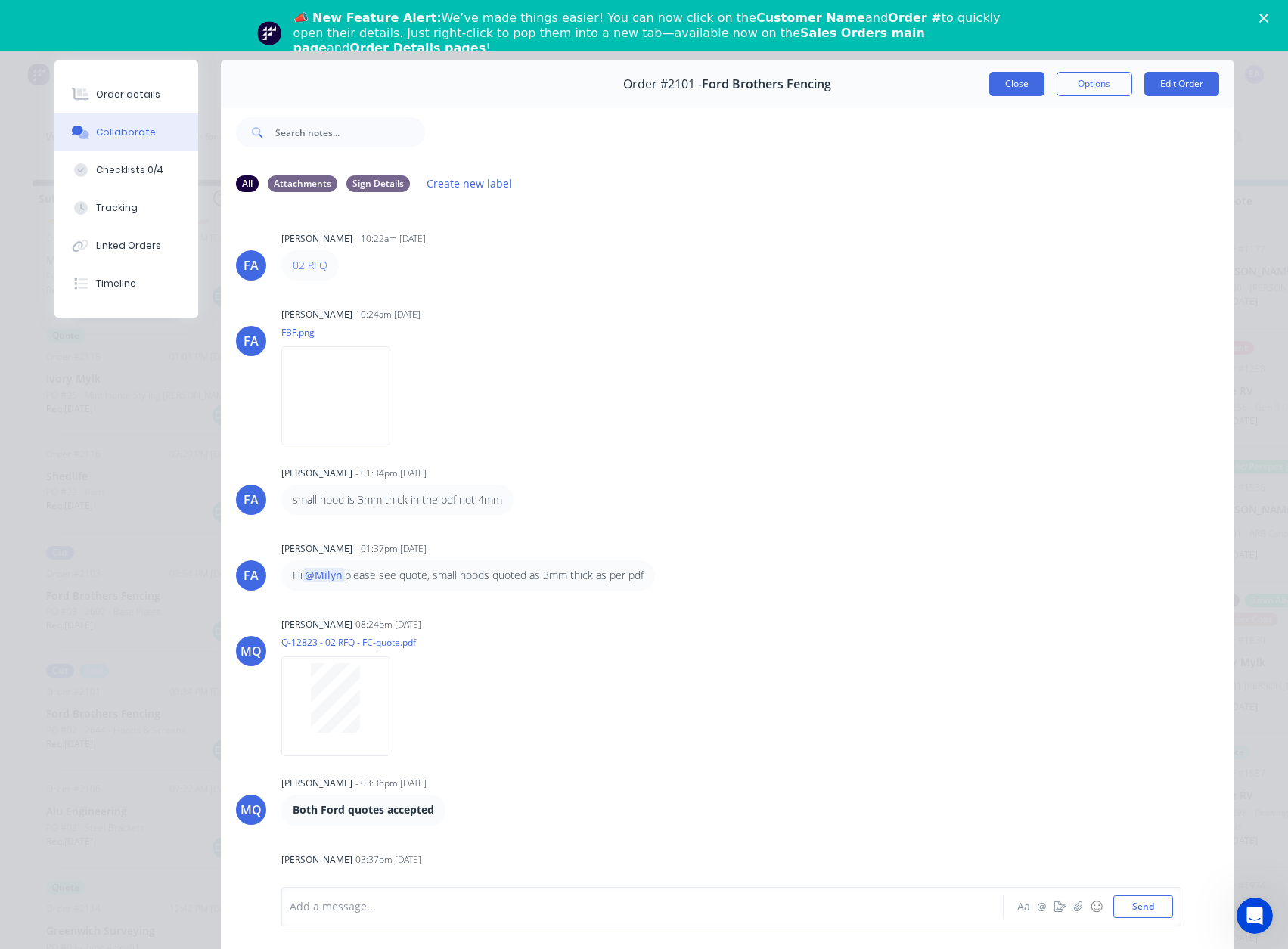
click at [1025, 75] on button "Close" at bounding box center [1016, 84] width 55 height 24
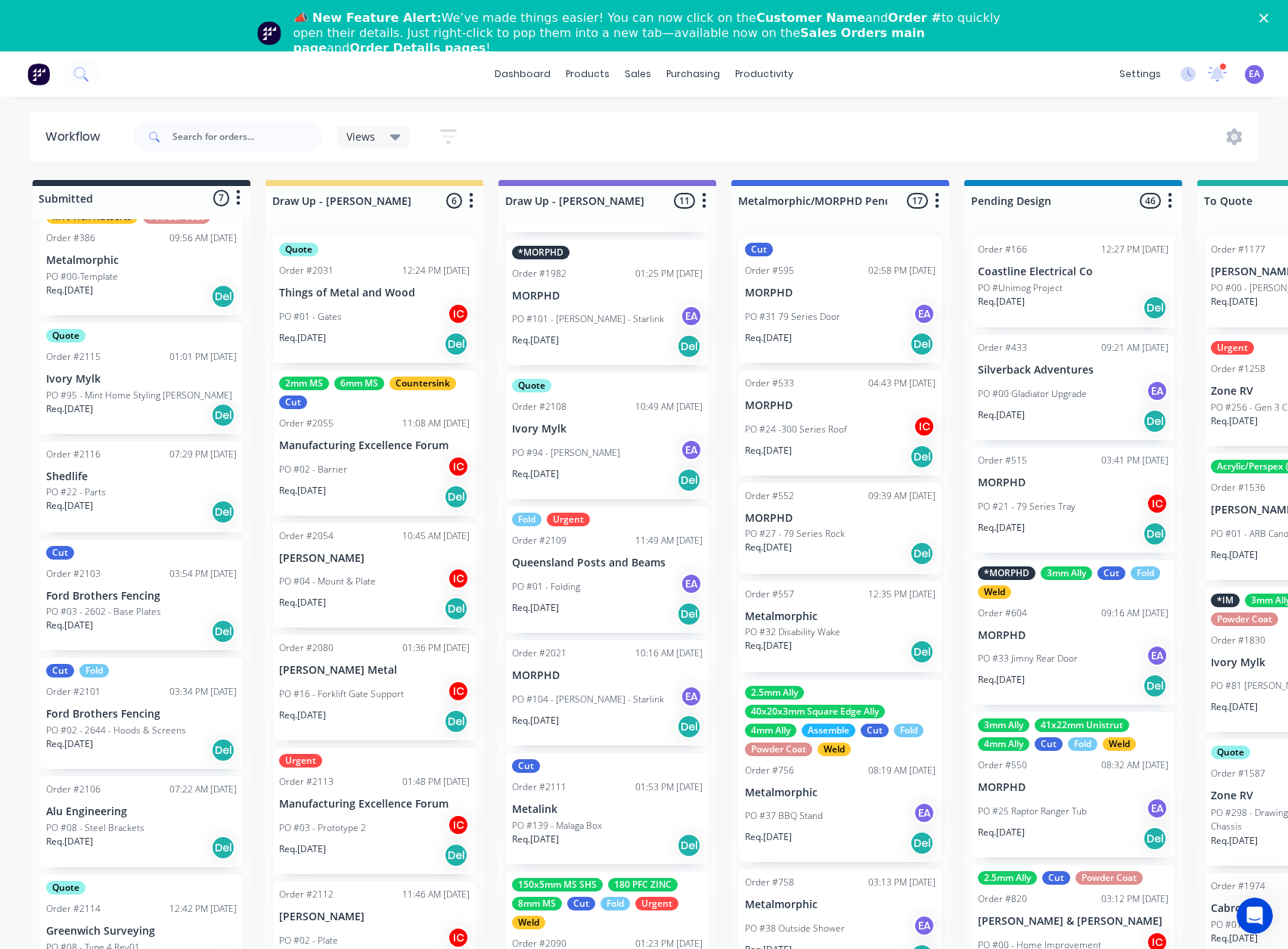
click at [114, 504] on div "Req. [DATE] Del" at bounding box center [141, 512] width 190 height 26
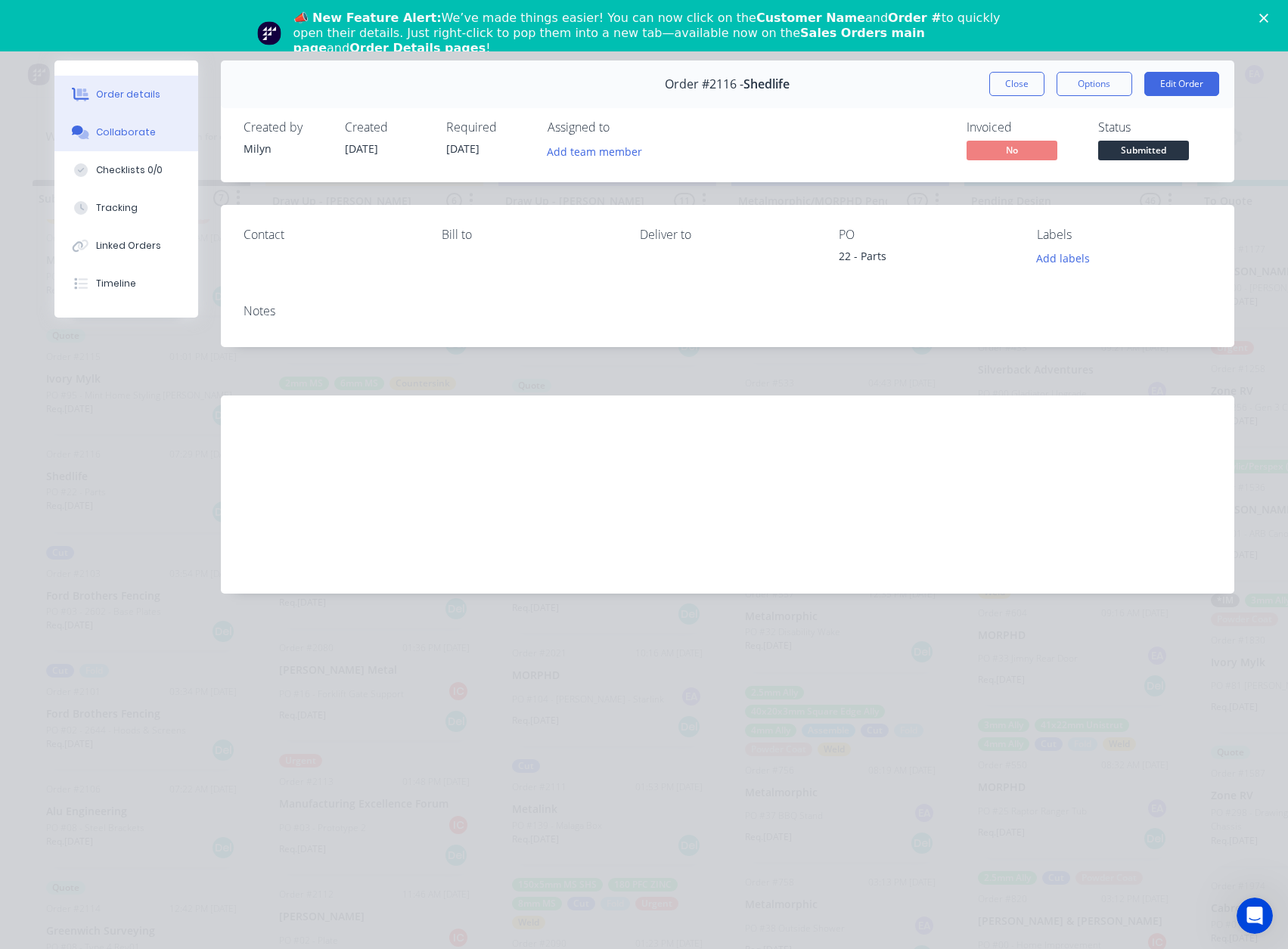
click at [150, 129] on button "Collaborate" at bounding box center [126, 133] width 144 height 38
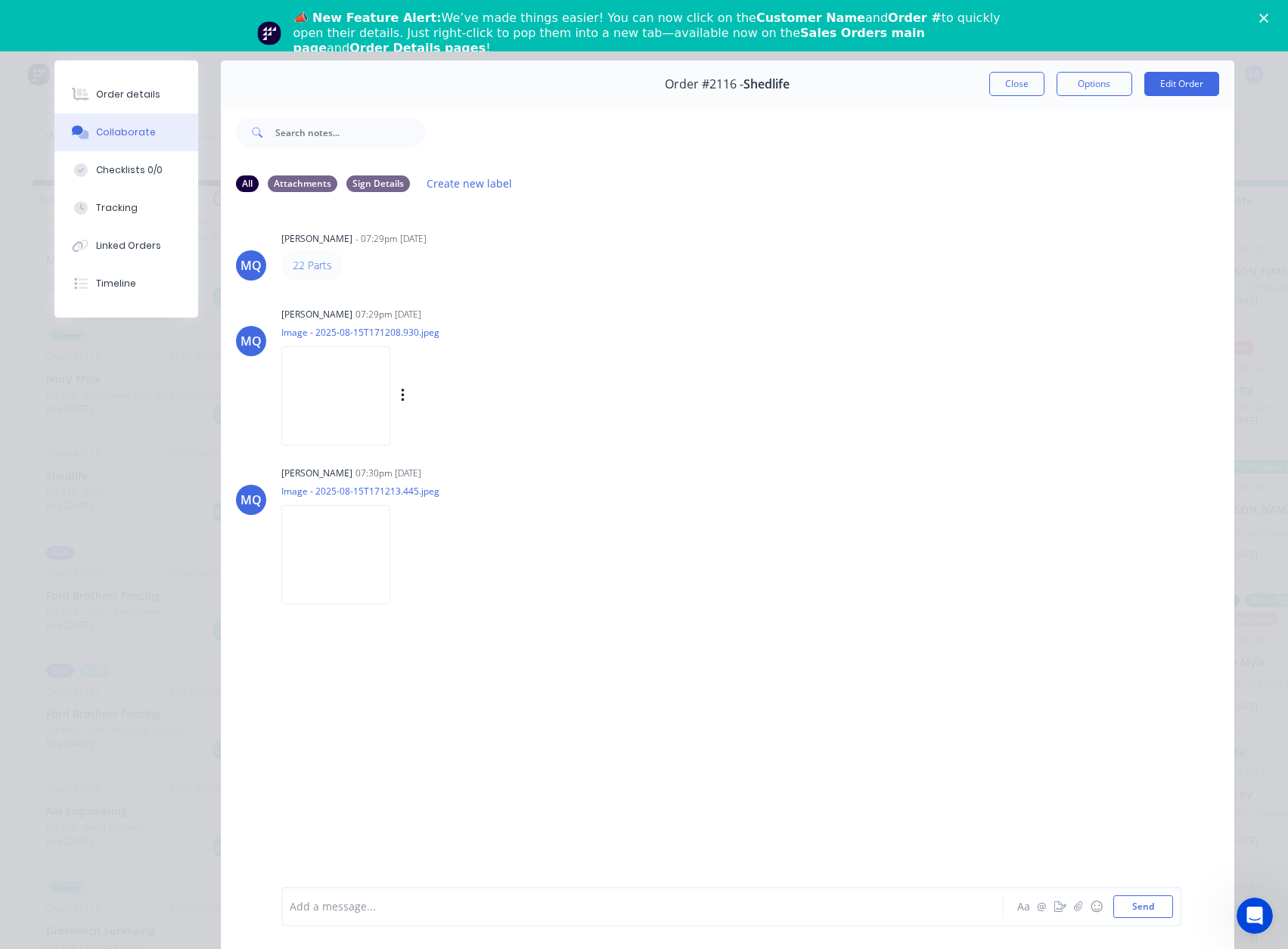
click at [341, 400] on img at bounding box center [335, 396] width 109 height 99
click at [331, 565] on img at bounding box center [335, 554] width 109 height 99
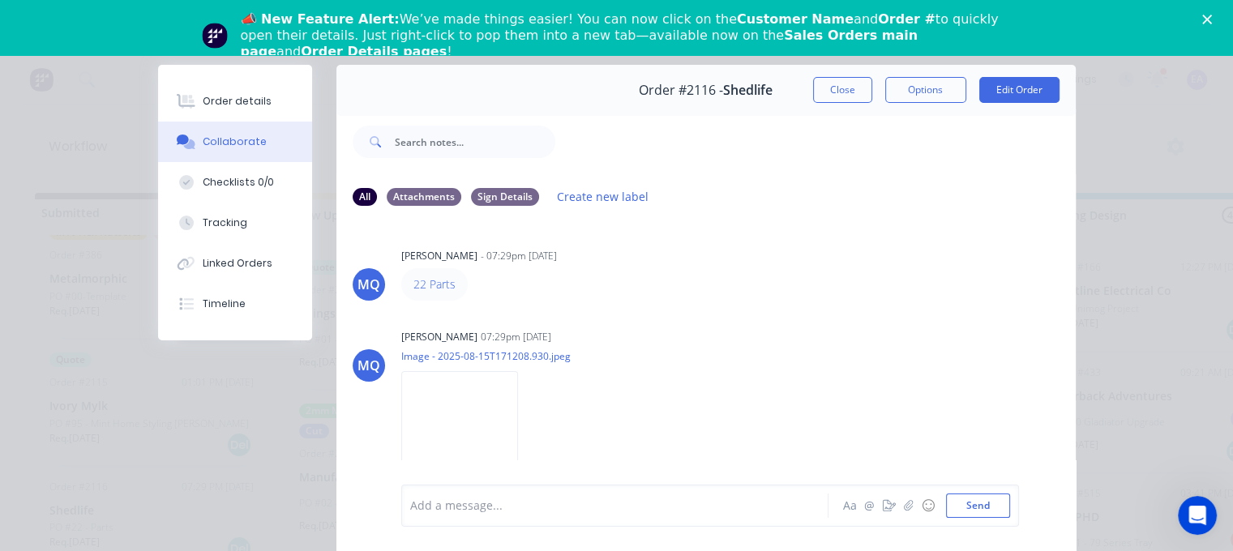
scroll to position [366, 0]
